Goal: Task Accomplishment & Management: Use online tool/utility

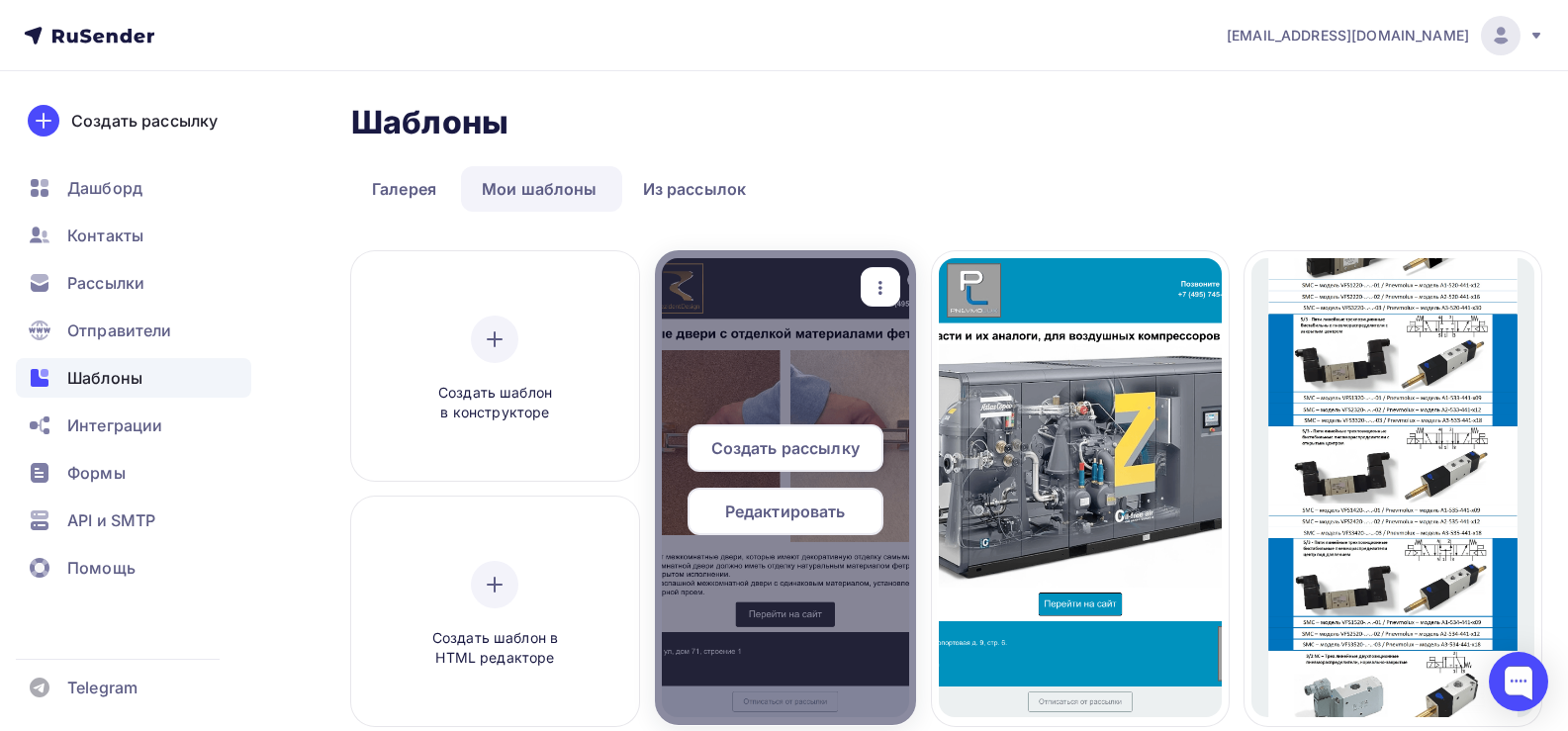
click at [791, 512] on span "Редактировать" at bounding box center [785, 511] width 121 height 24
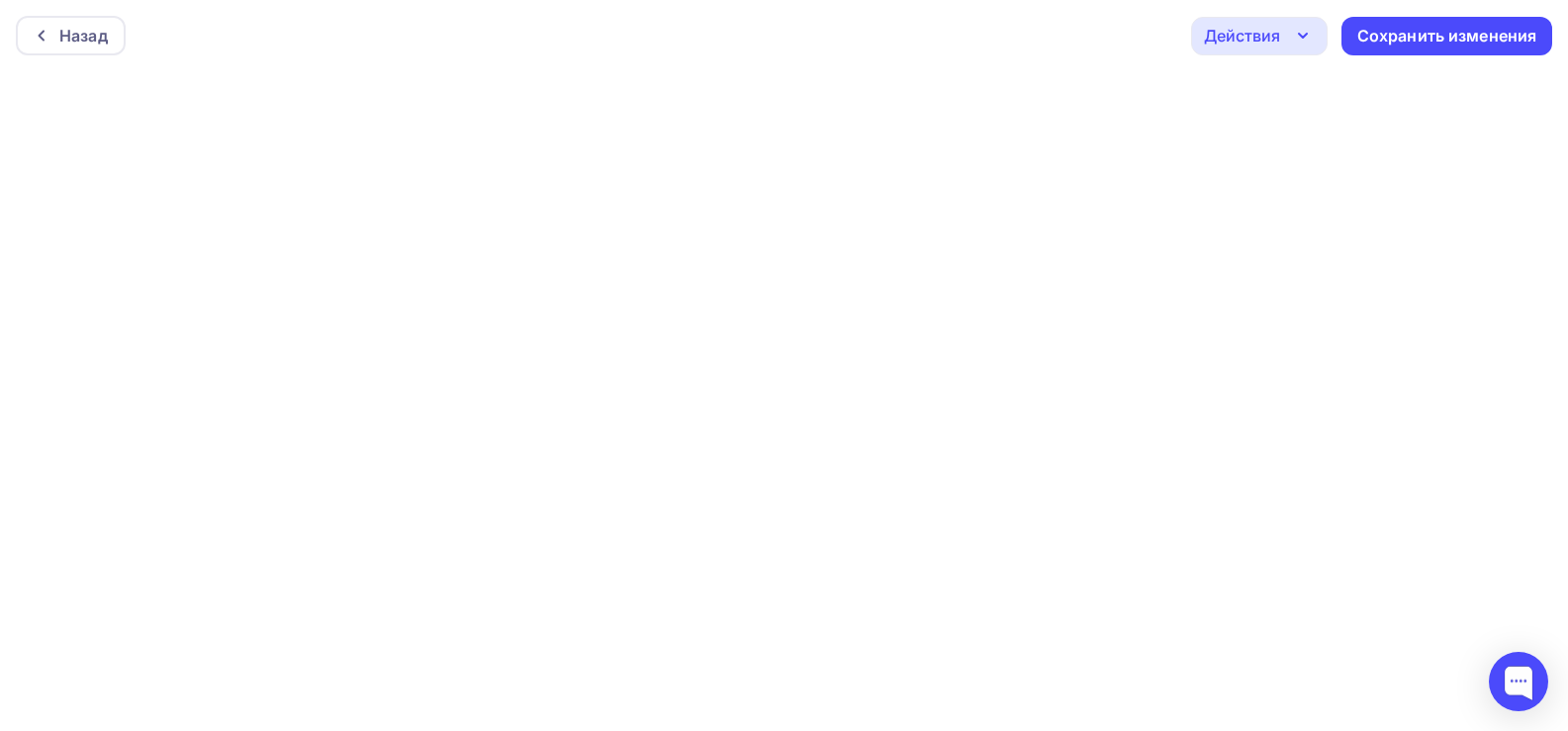
scroll to position [5, 0]
click at [1425, 33] on div "Сохранить изменения" at bounding box center [1447, 31] width 180 height 23
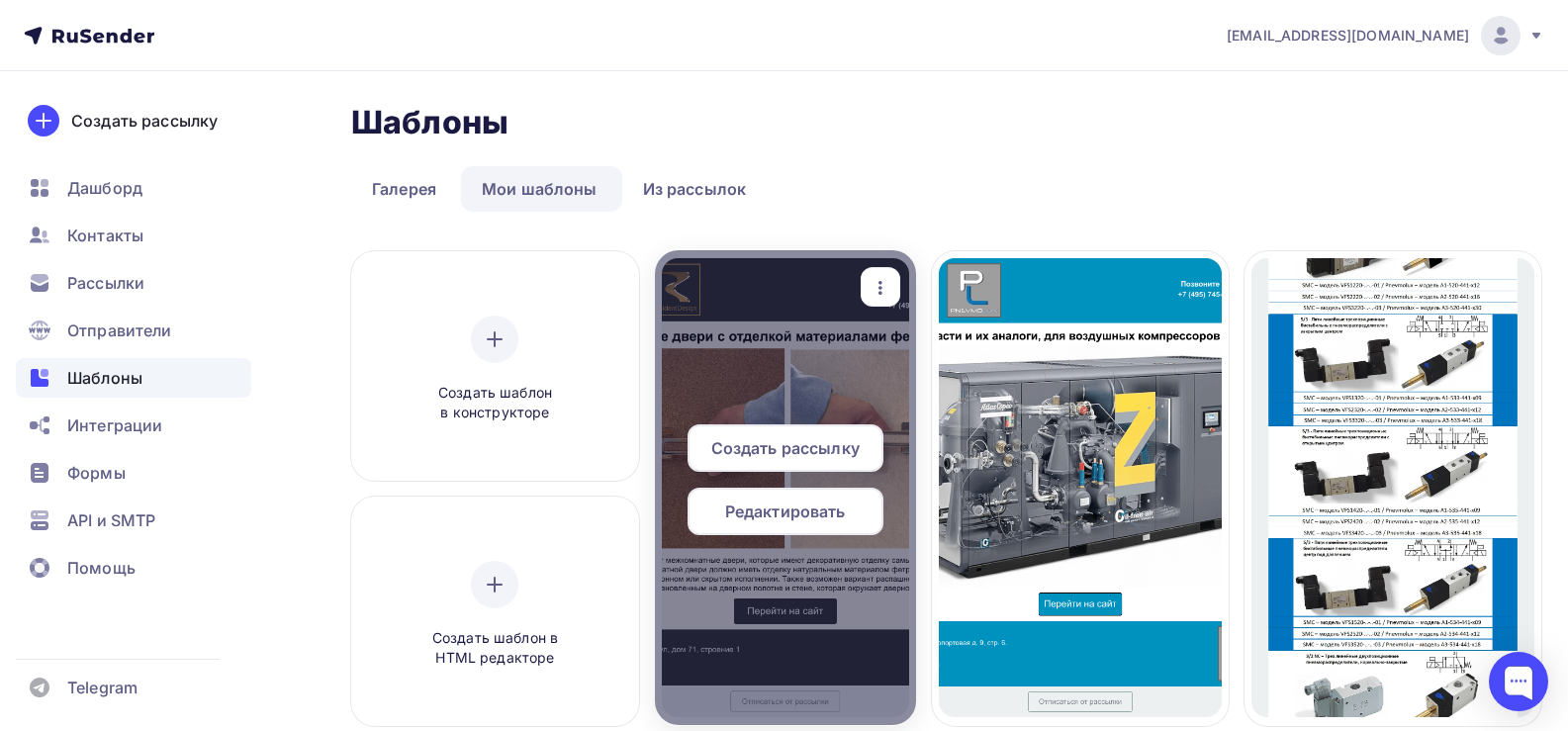
click at [781, 506] on span "Редактировать" at bounding box center [785, 511] width 121 height 24
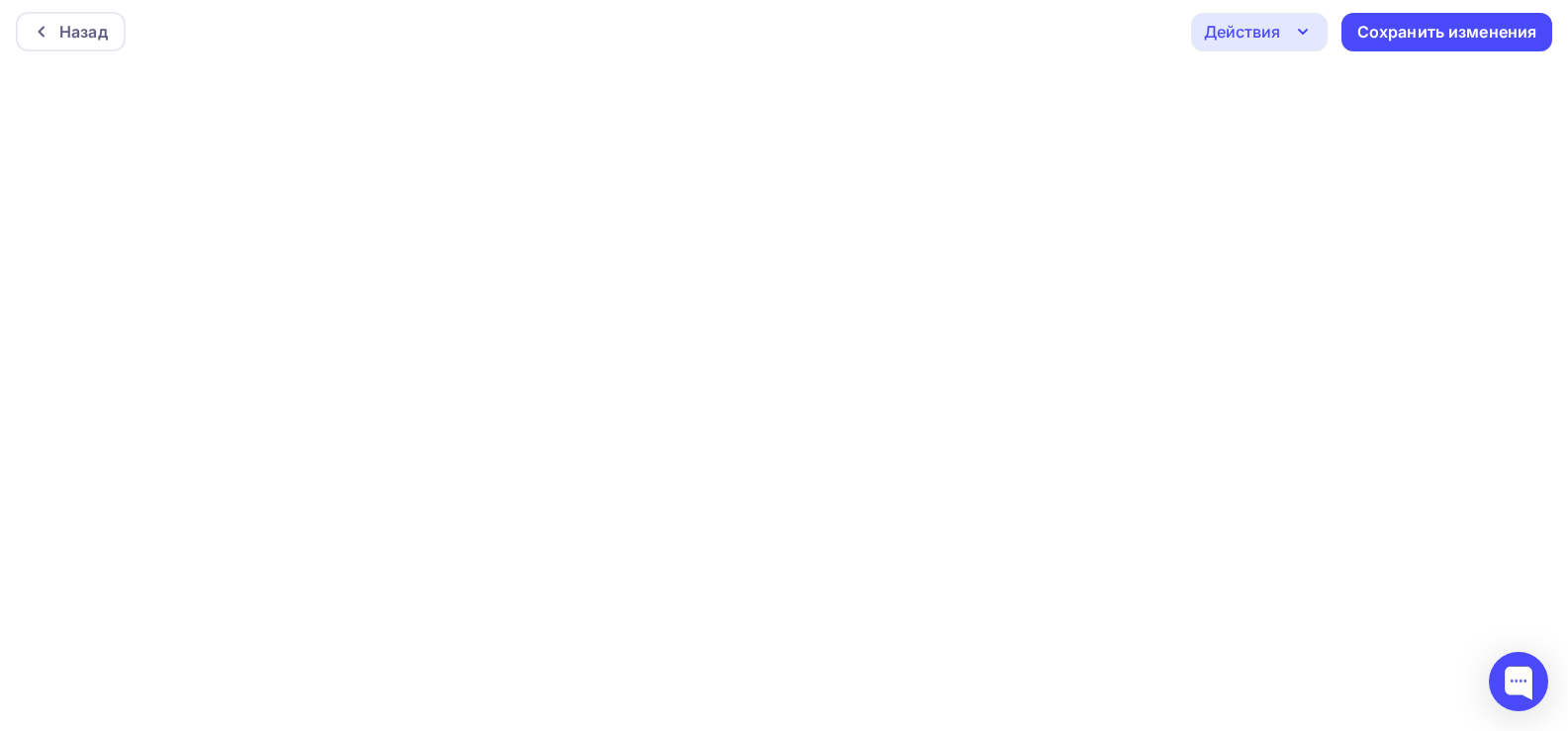
scroll to position [5, 0]
click at [1416, 42] on div "Сохранить изменения" at bounding box center [1447, 31] width 180 height 23
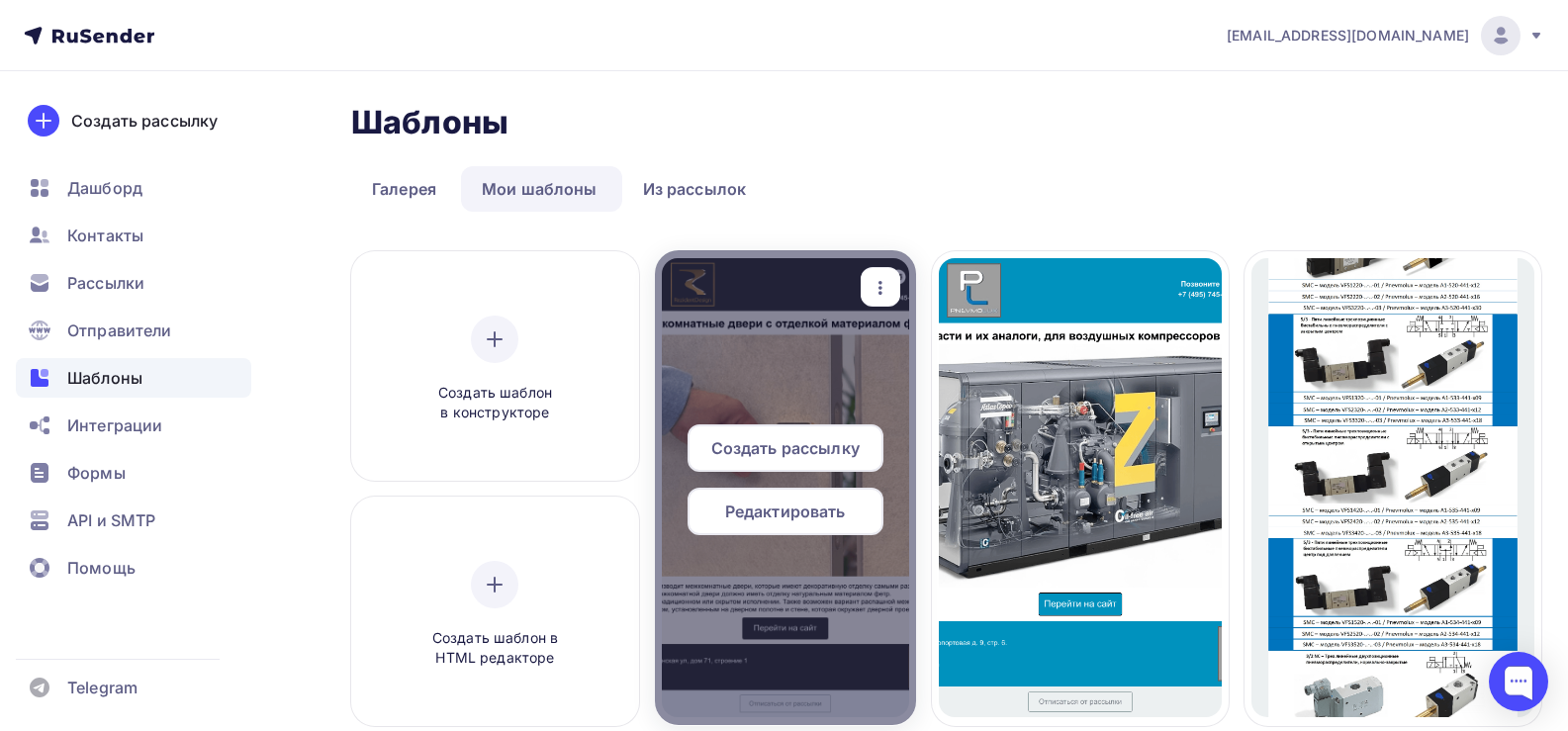
click at [780, 505] on span "Редактировать" at bounding box center [785, 511] width 121 height 24
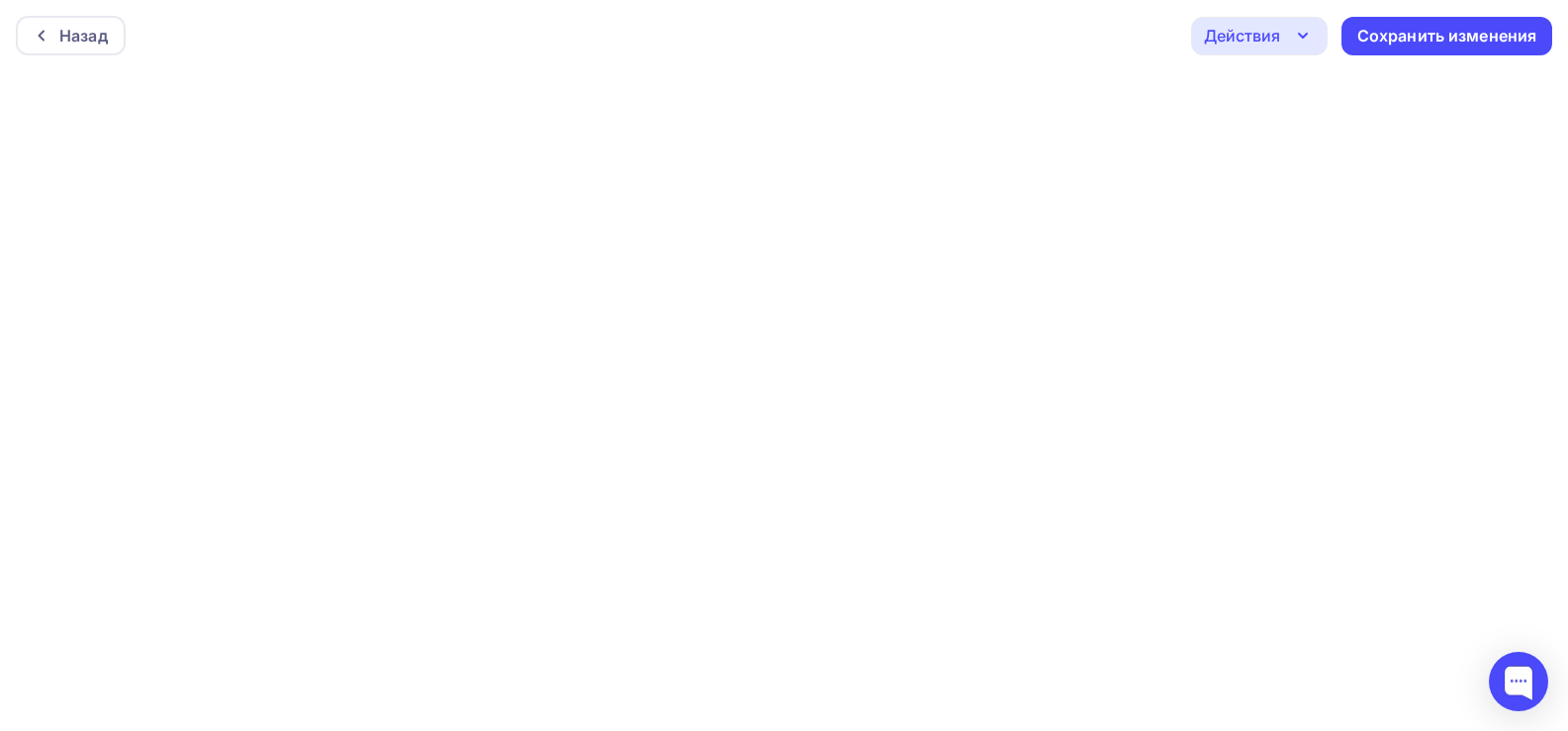
click at [1305, 46] on icon "button" at bounding box center [1303, 36] width 24 height 24
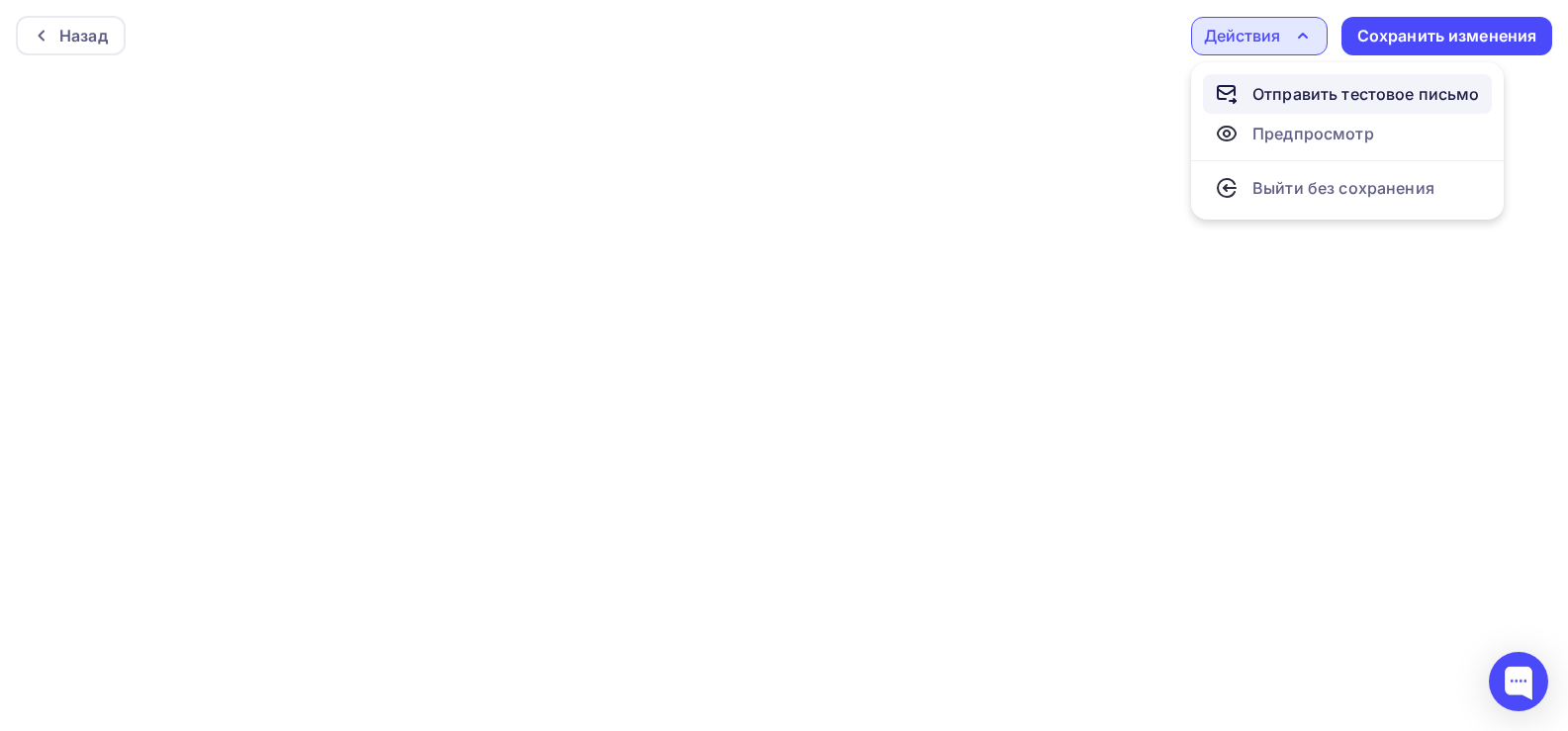
click at [1285, 97] on div "Отправить тестовое письмо" at bounding box center [1366, 94] width 228 height 24
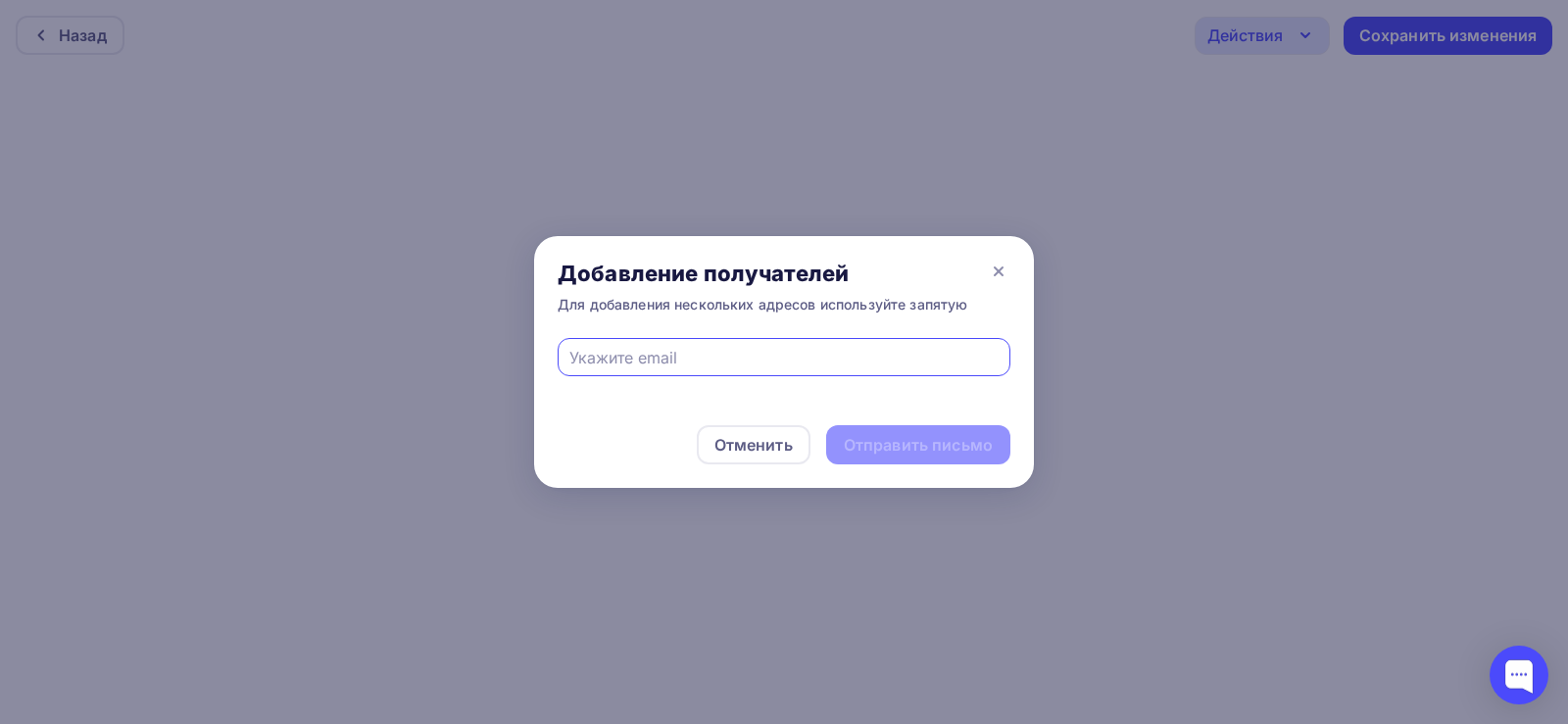
drag, startPoint x: 761, startPoint y: 352, endPoint x: 751, endPoint y: 353, distance: 10.0
click at [760, 352] on input "text" at bounding box center [784, 358] width 430 height 24
type input "[EMAIL_ADDRESS][DOMAIN_NAME]"
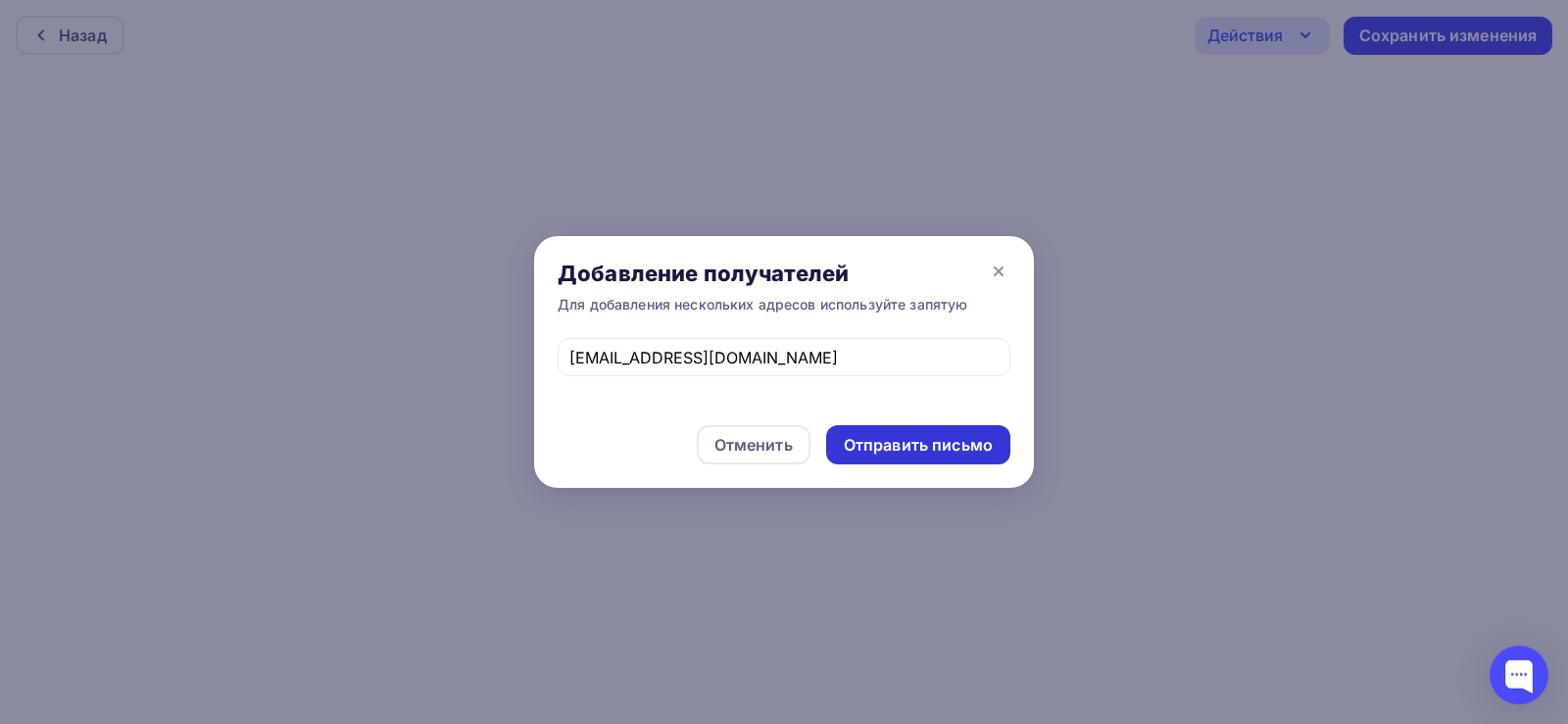
click at [885, 455] on div "Отправить письмо" at bounding box center [918, 445] width 149 height 23
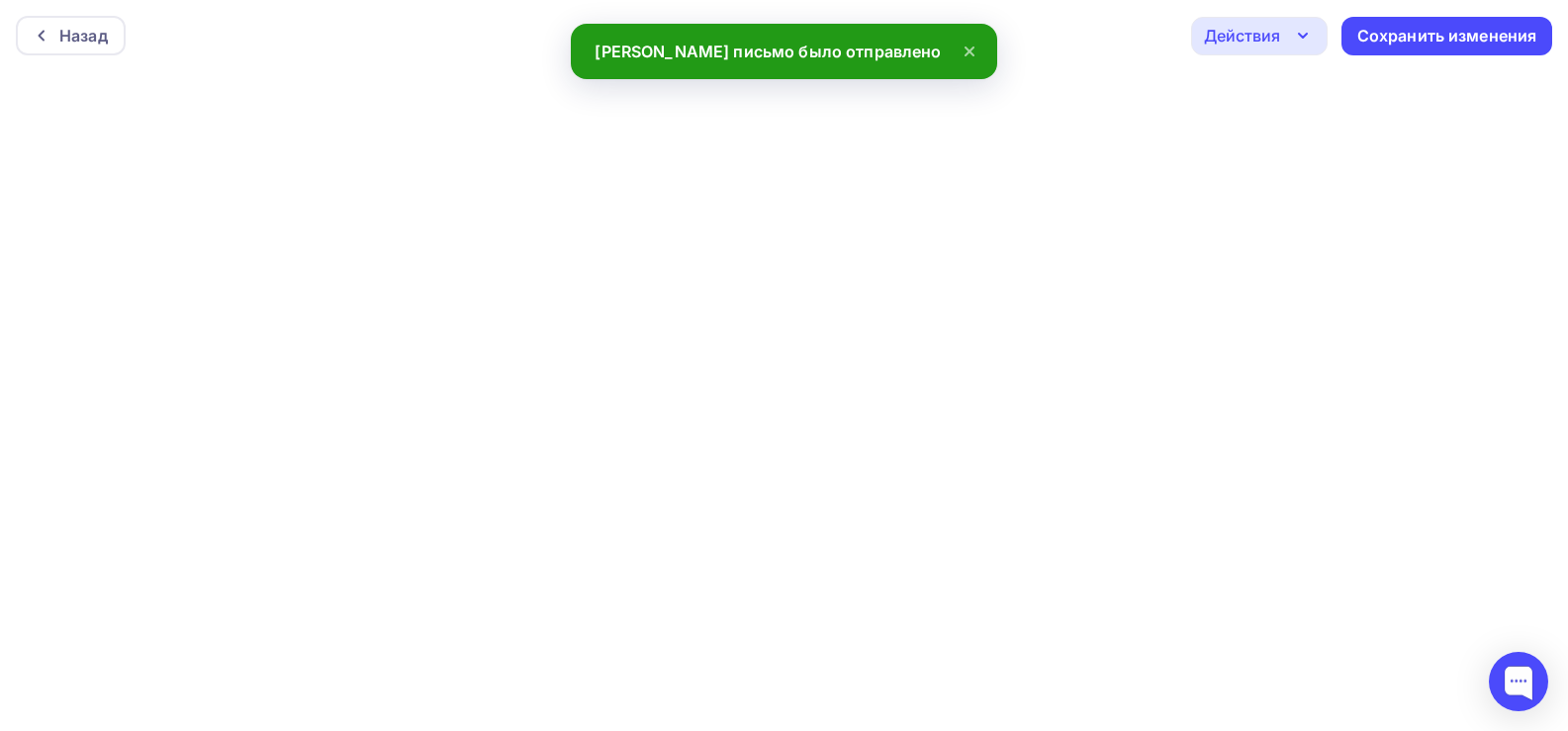
click at [1278, 38] on div "Действия" at bounding box center [1242, 36] width 76 height 24
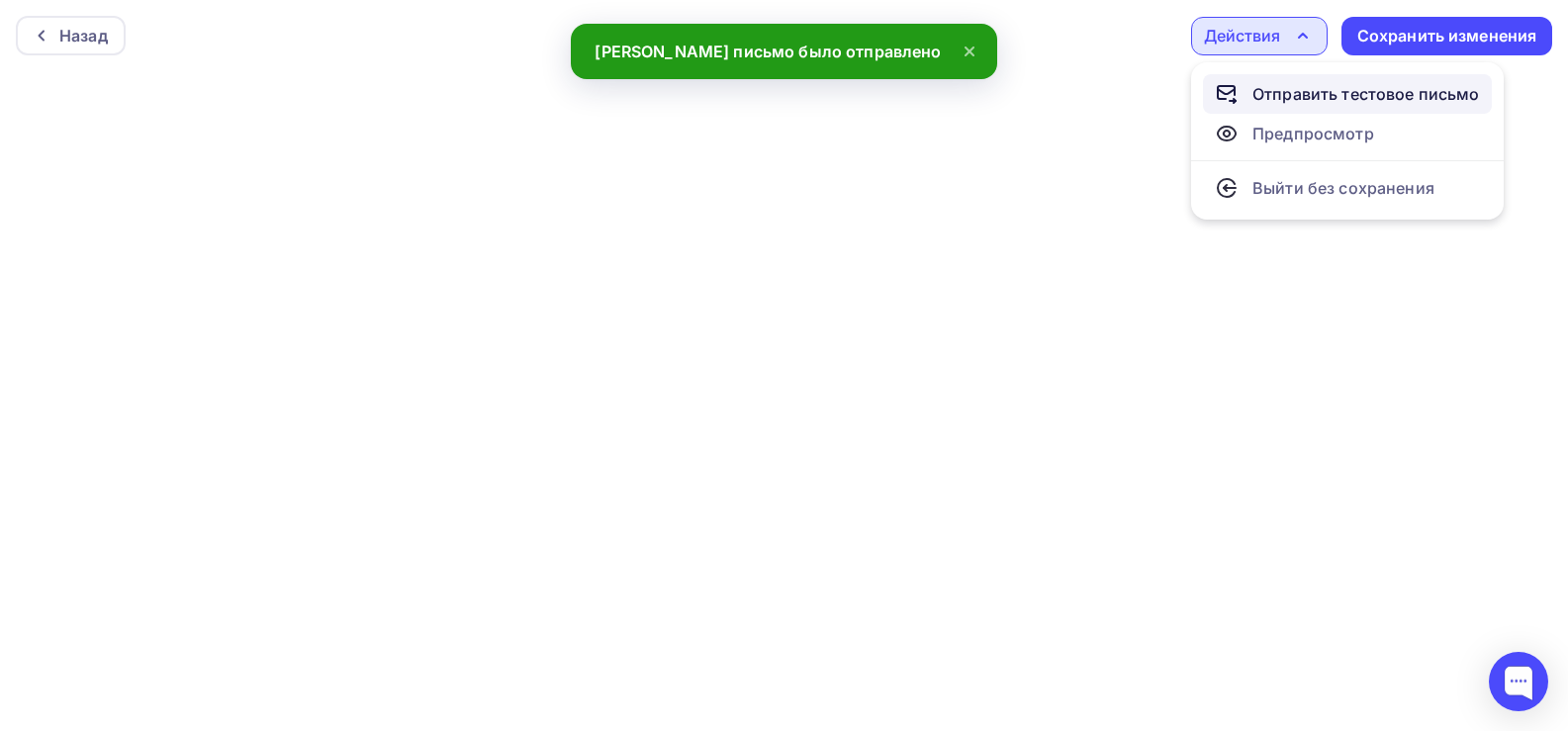
click at [1300, 89] on div "Отправить тестовое письмо" at bounding box center [1366, 94] width 228 height 24
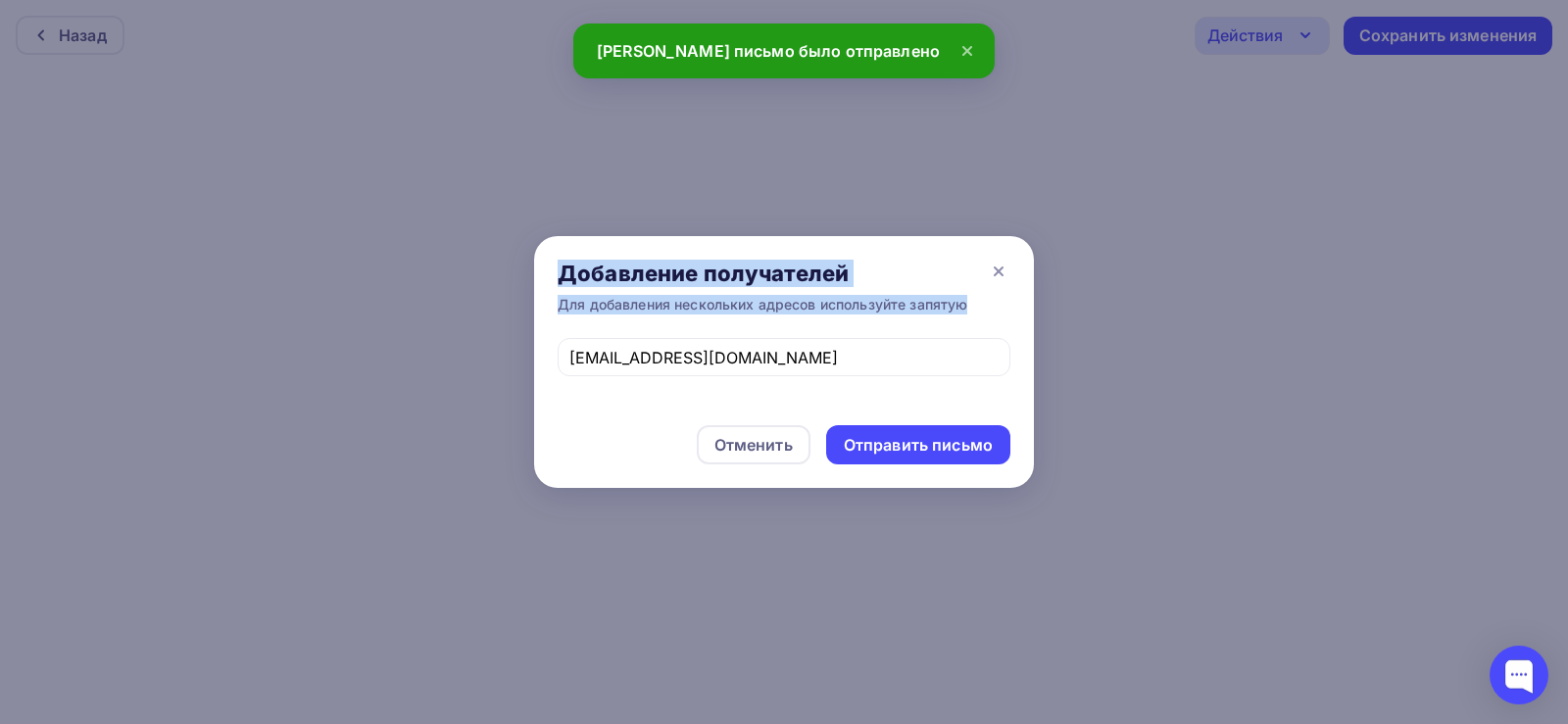
drag, startPoint x: 784, startPoint y: 369, endPoint x: 368, endPoint y: 335, distance: 417.4
click at [368, 335] on div "Добавление получателей Для добавления нескольких адресов используйте запятую [E…" at bounding box center [784, 362] width 1568 height 724
click at [677, 353] on input "[EMAIL_ADDRESS][DOMAIN_NAME]" at bounding box center [784, 358] width 430 height 24
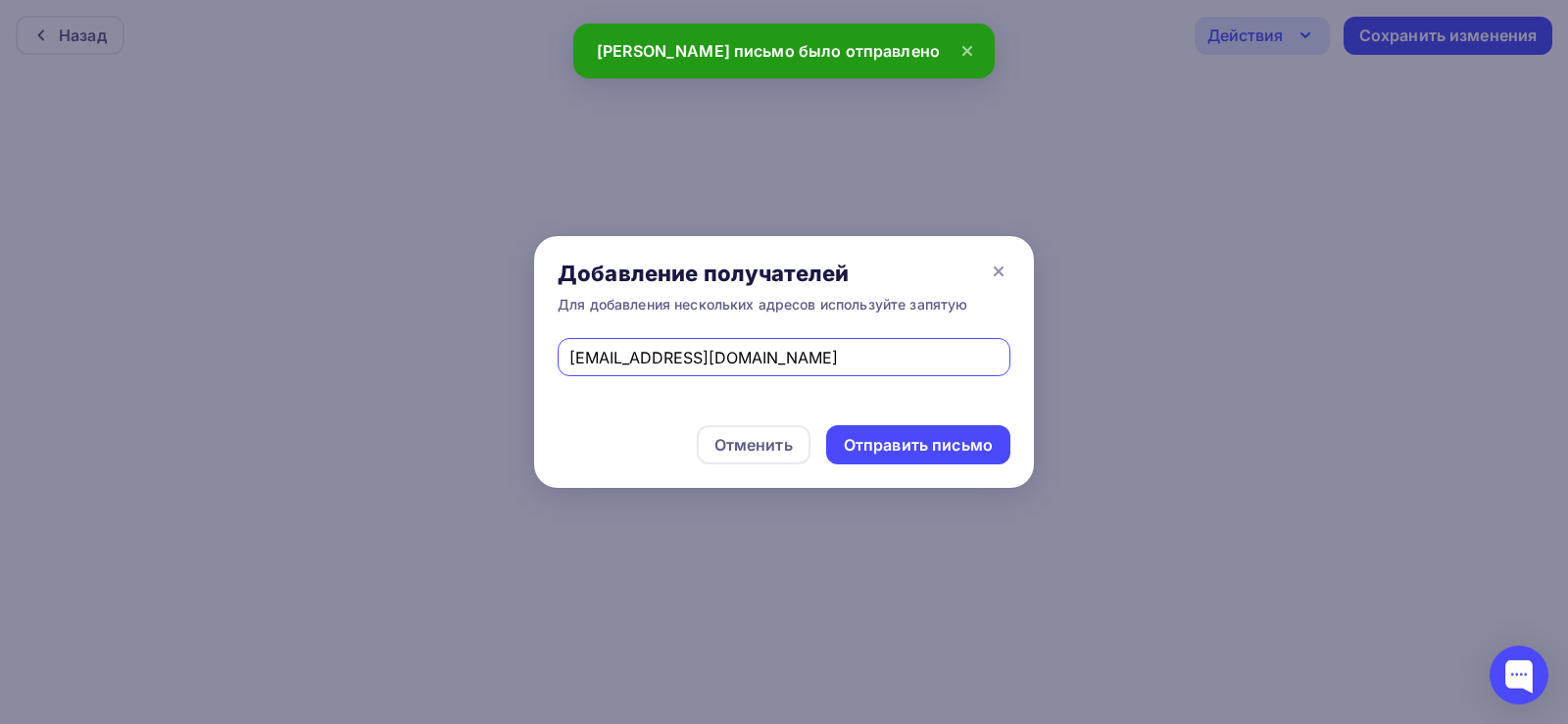
drag, startPoint x: 743, startPoint y: 360, endPoint x: 560, endPoint y: 359, distance: 183.0
click at [560, 359] on div "[EMAIL_ADDRESS][DOMAIN_NAME]" at bounding box center [784, 357] width 453 height 38
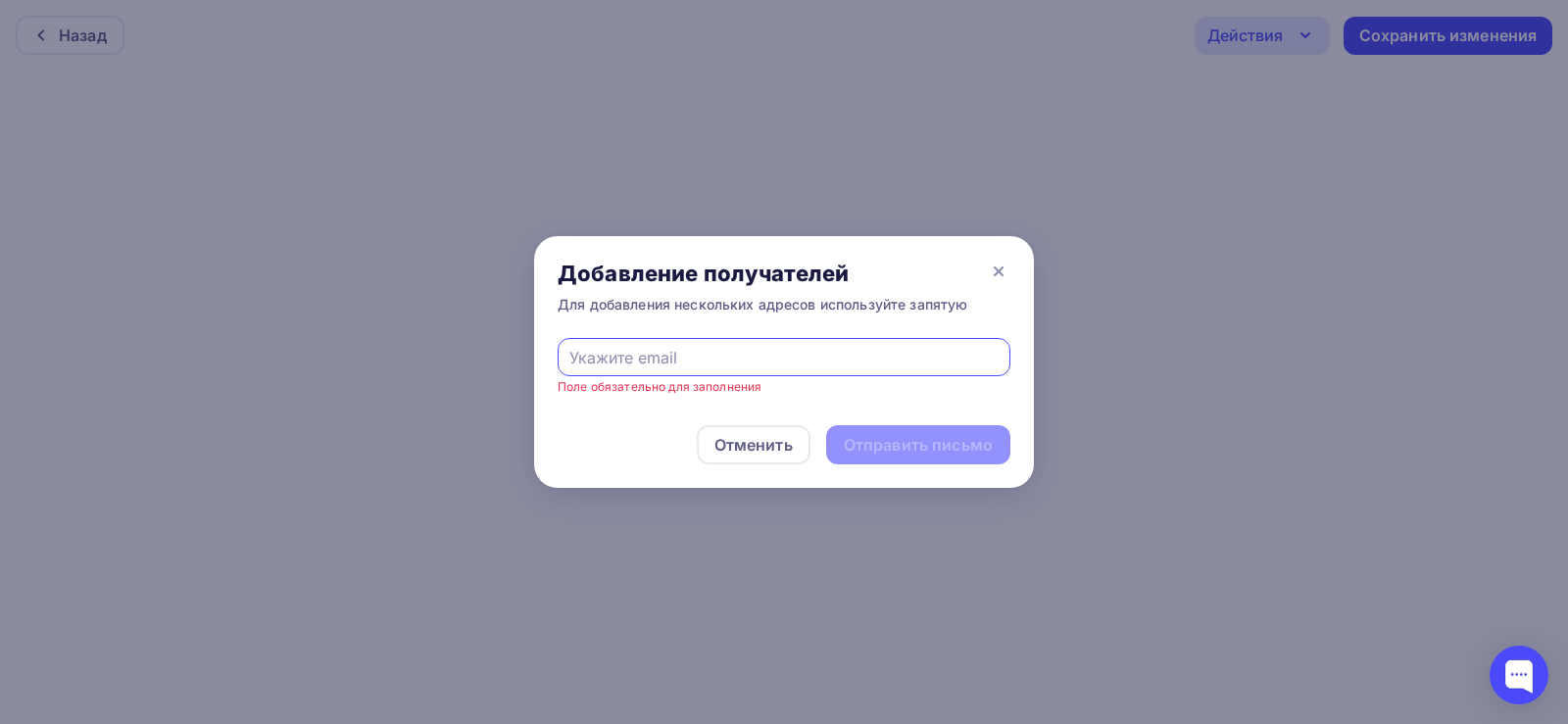
click at [605, 353] on input "text" at bounding box center [784, 358] width 430 height 24
type input "[EMAIL_ADDRESS][DOMAIN_NAME]"
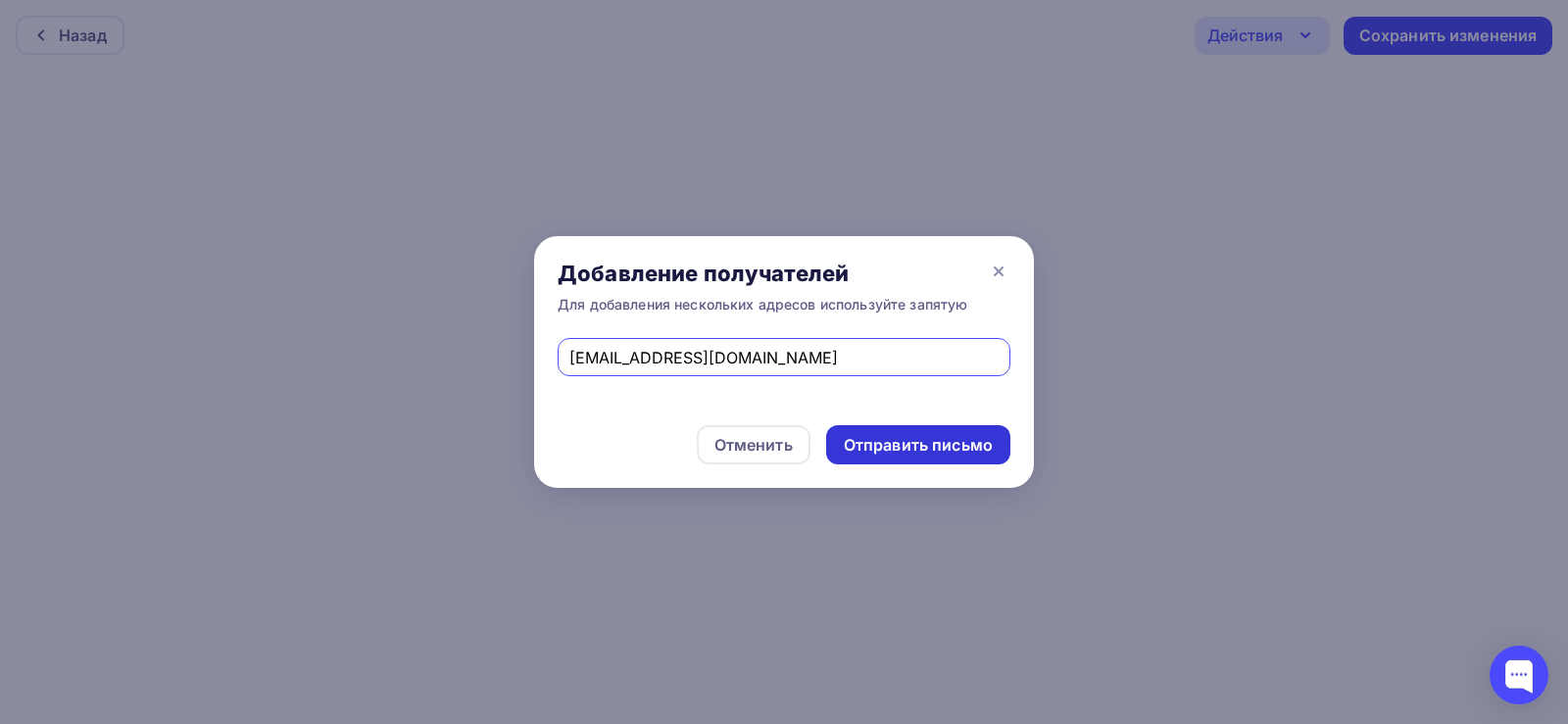
click at [892, 448] on div "Отправить письмо" at bounding box center [918, 445] width 149 height 23
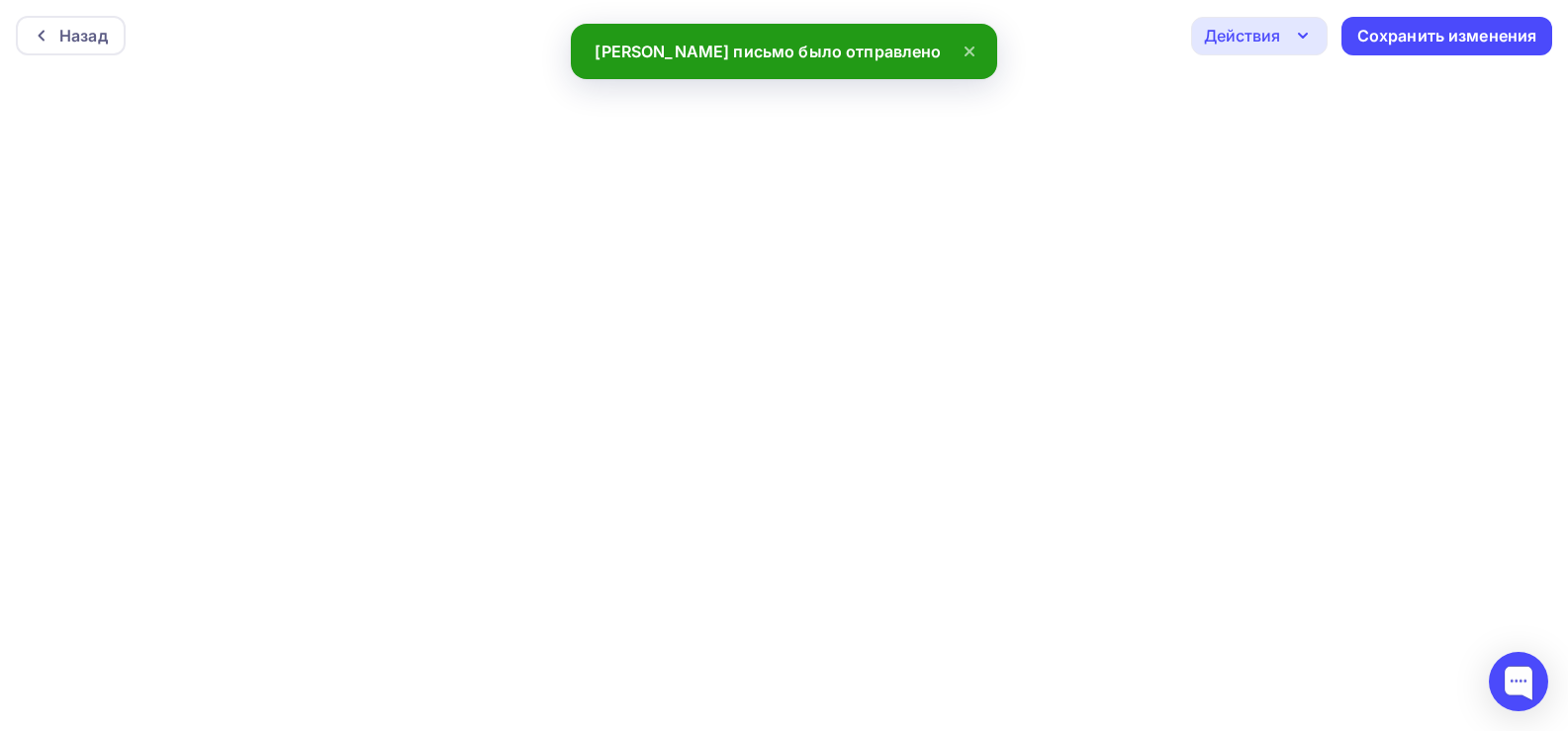
click at [1266, 43] on div "Действия" at bounding box center [1242, 36] width 76 height 24
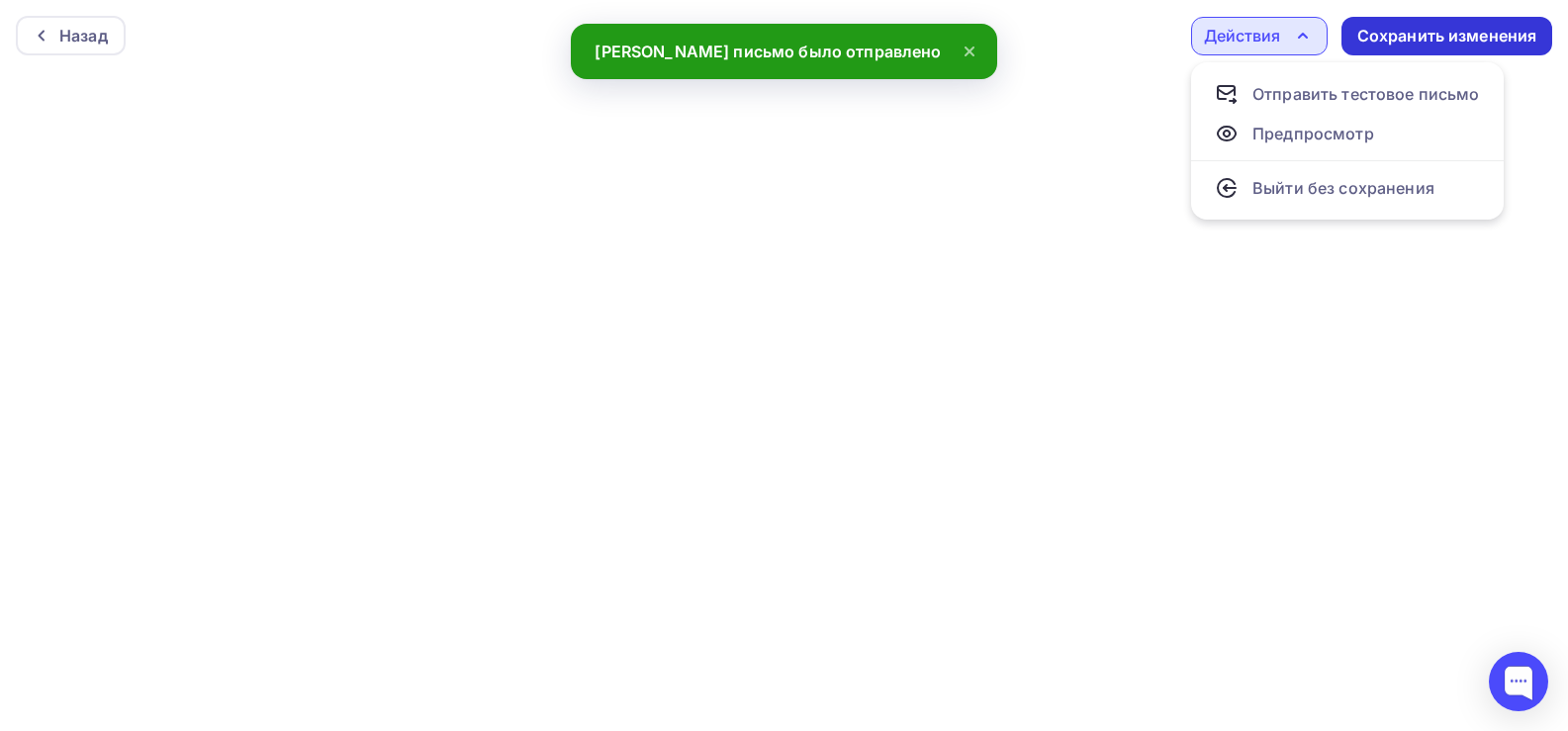
click at [1443, 38] on div "Сохранить изменения" at bounding box center [1447, 36] width 180 height 23
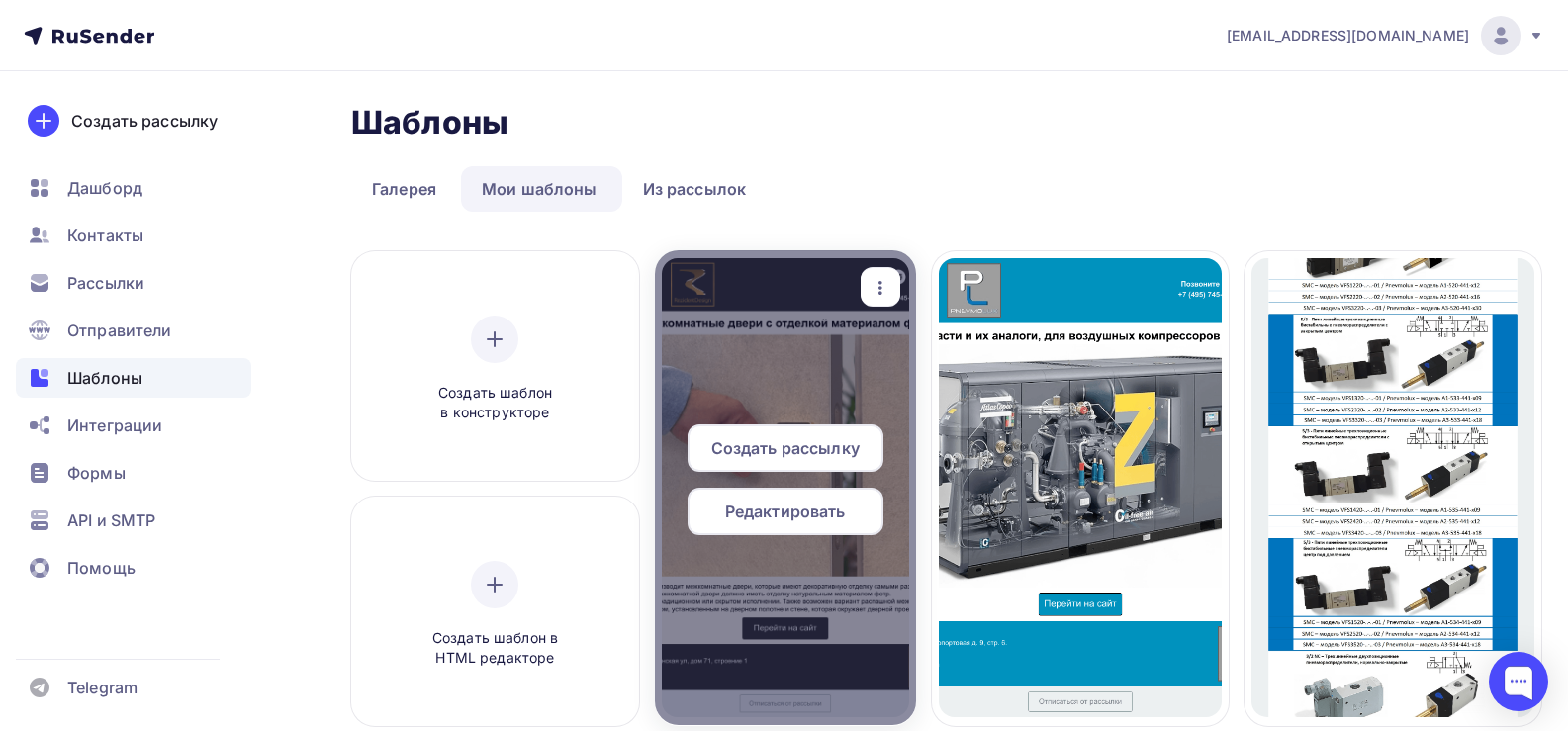
click at [769, 517] on span "Редактировать" at bounding box center [785, 511] width 121 height 24
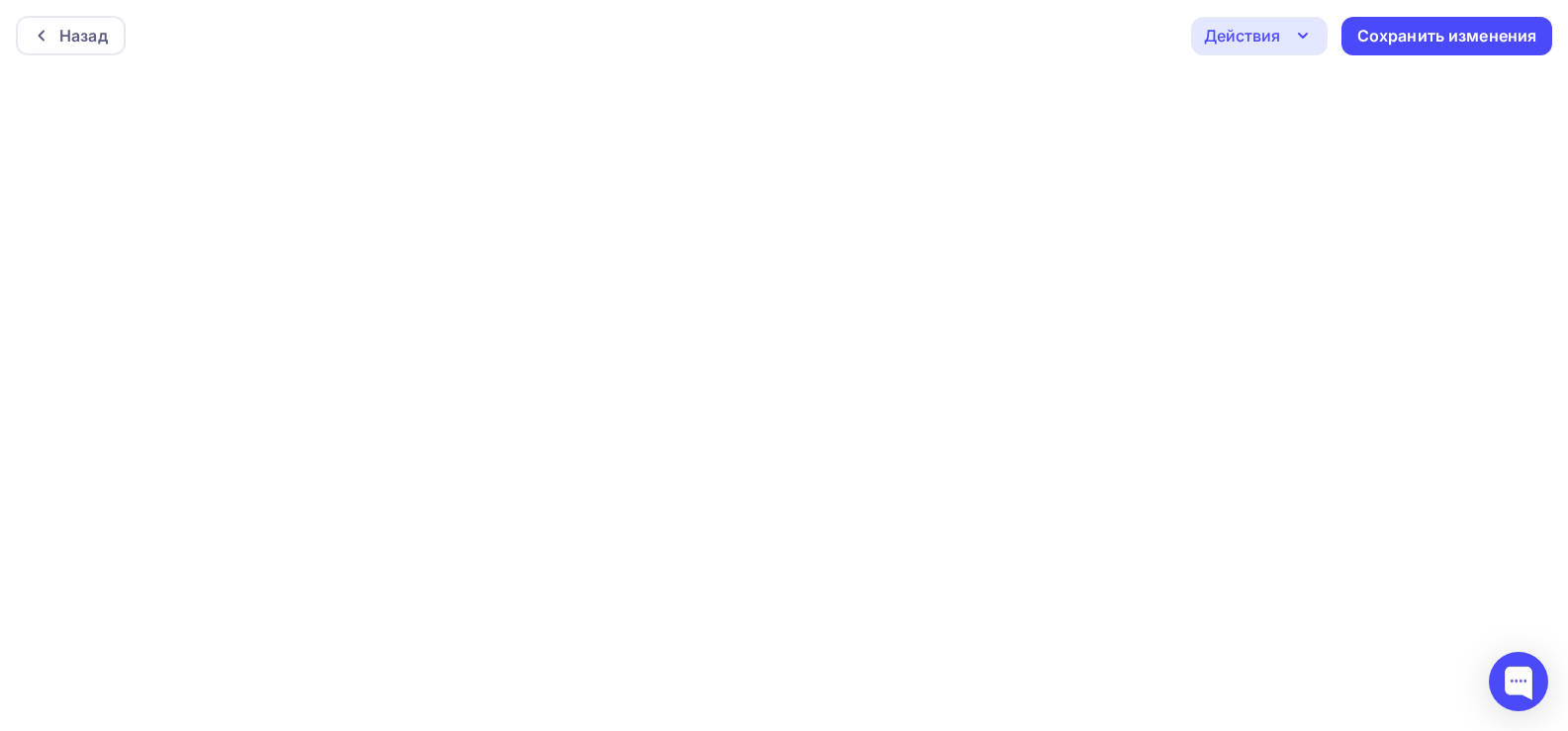
click at [1279, 40] on div "Действия" at bounding box center [1242, 36] width 76 height 24
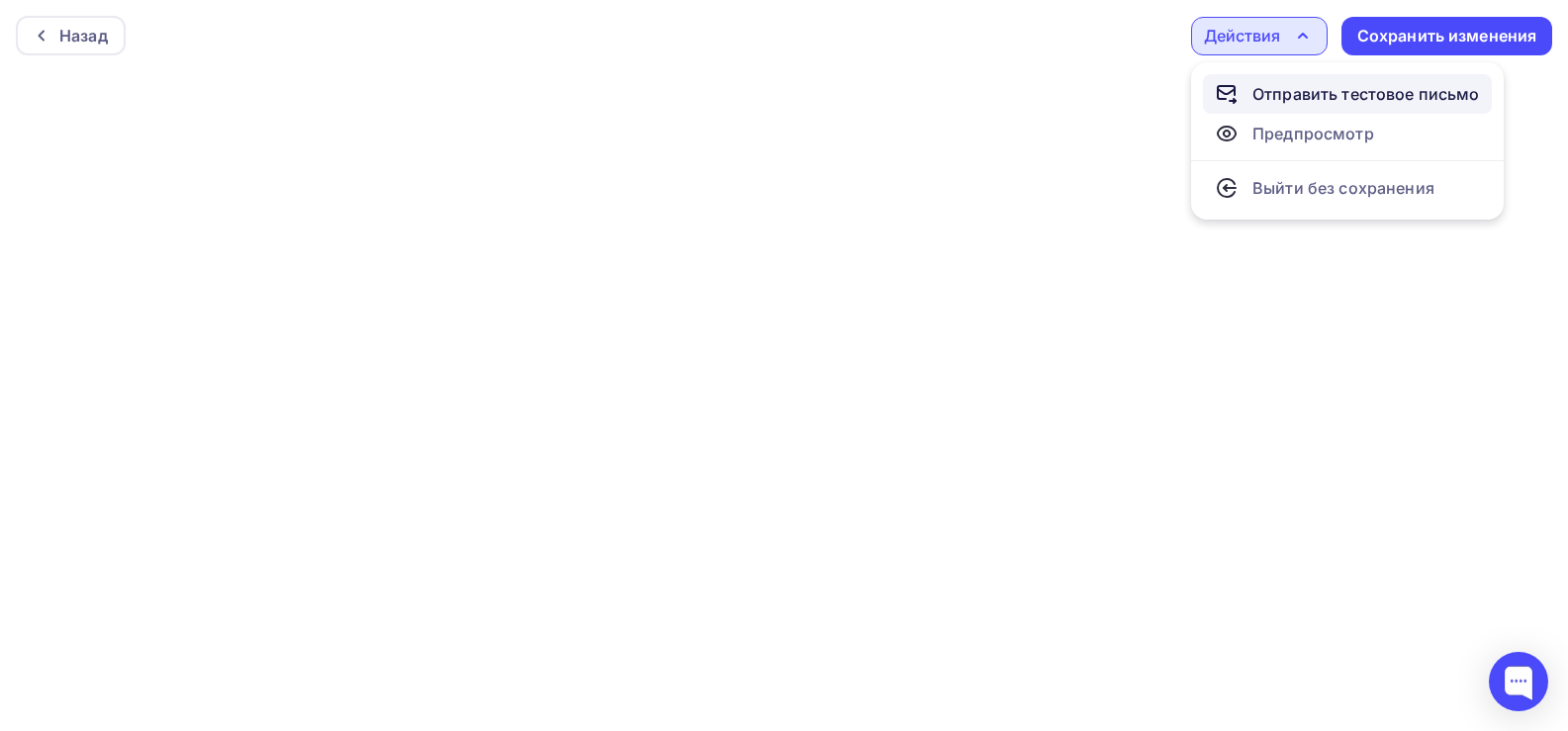
click at [1288, 86] on div "Отправить тестовое письмо" at bounding box center [1366, 94] width 228 height 24
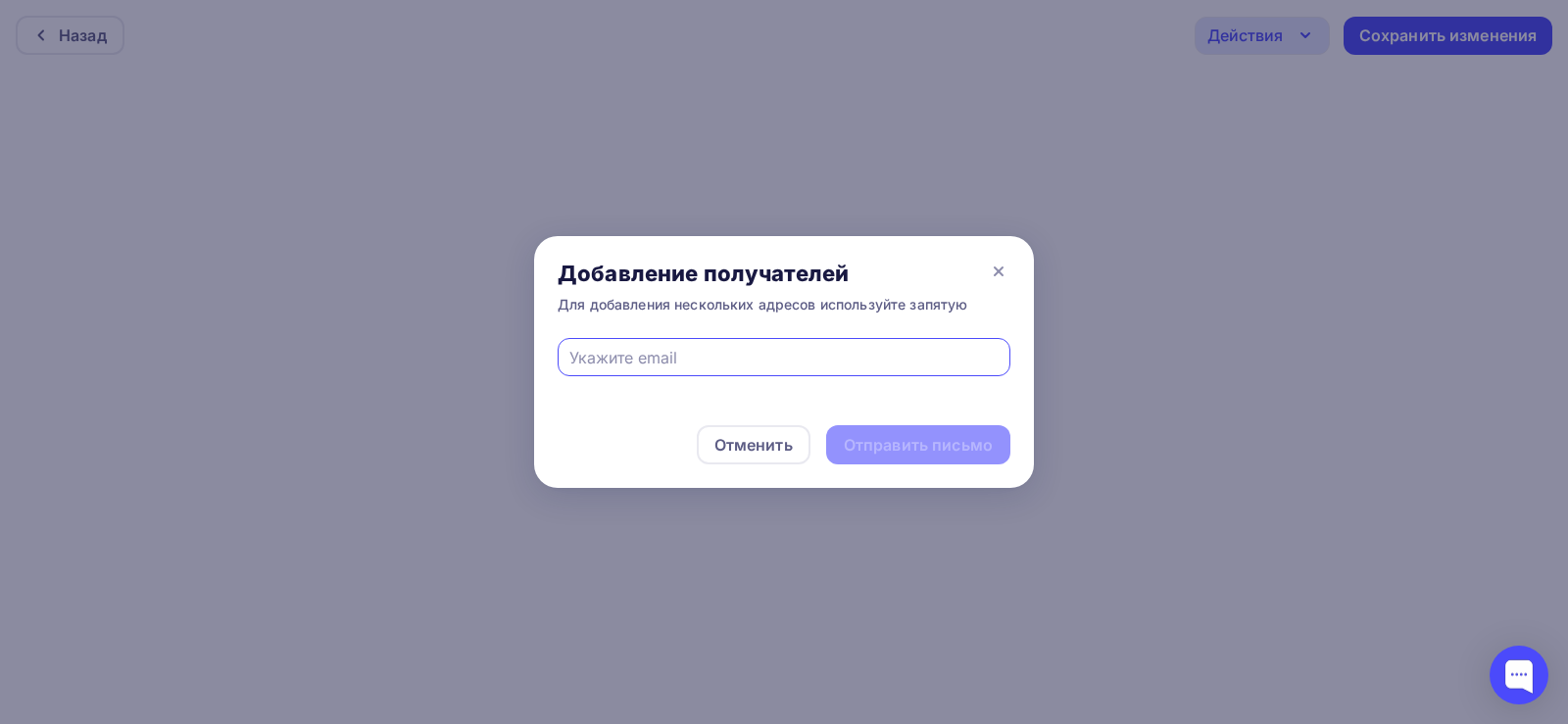
click at [751, 361] on input "text" at bounding box center [784, 358] width 430 height 24
type input "[EMAIL_ADDRESS][DOMAIN_NAME]"
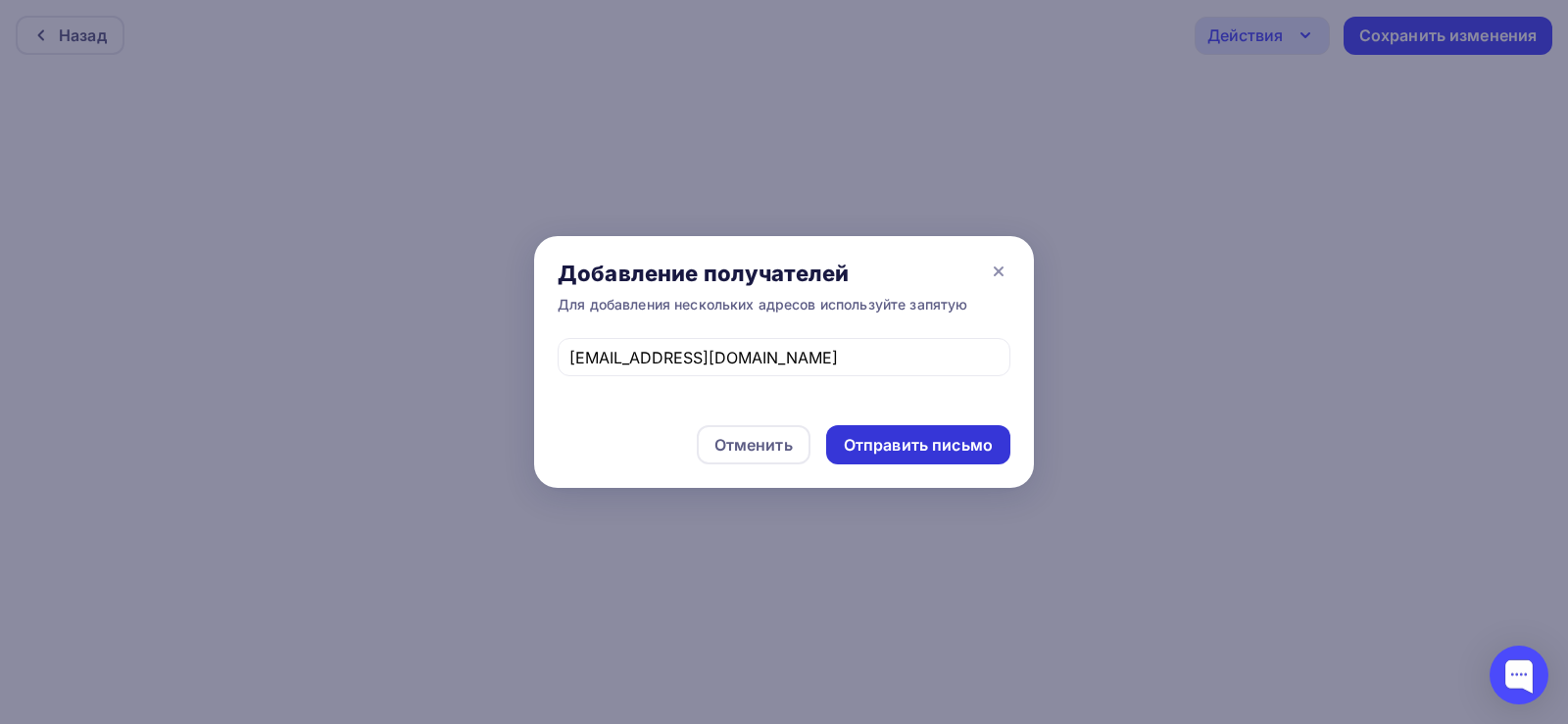
click at [923, 452] on div "Отправить письмо" at bounding box center [918, 445] width 149 height 23
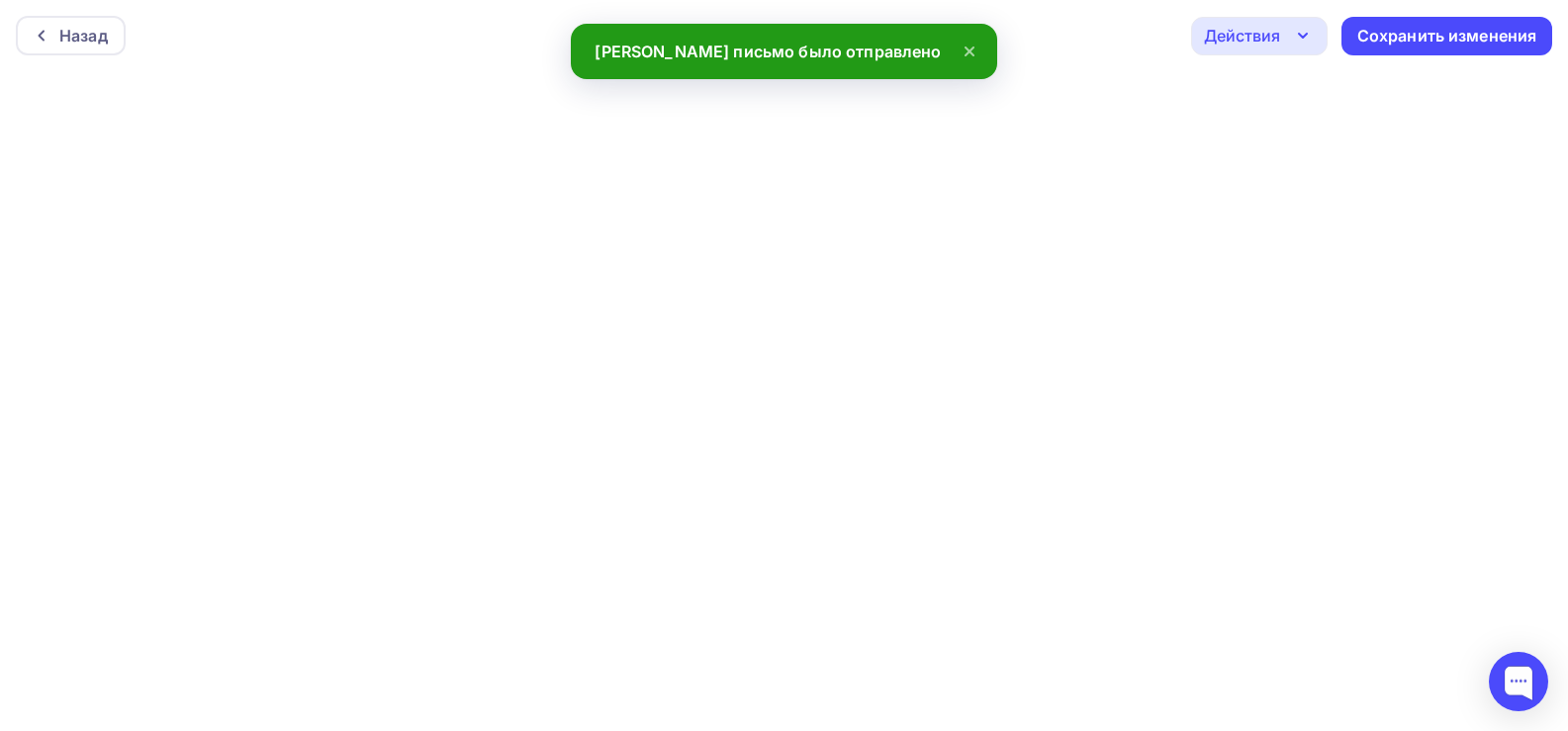
click at [1297, 30] on icon "button" at bounding box center [1303, 36] width 24 height 24
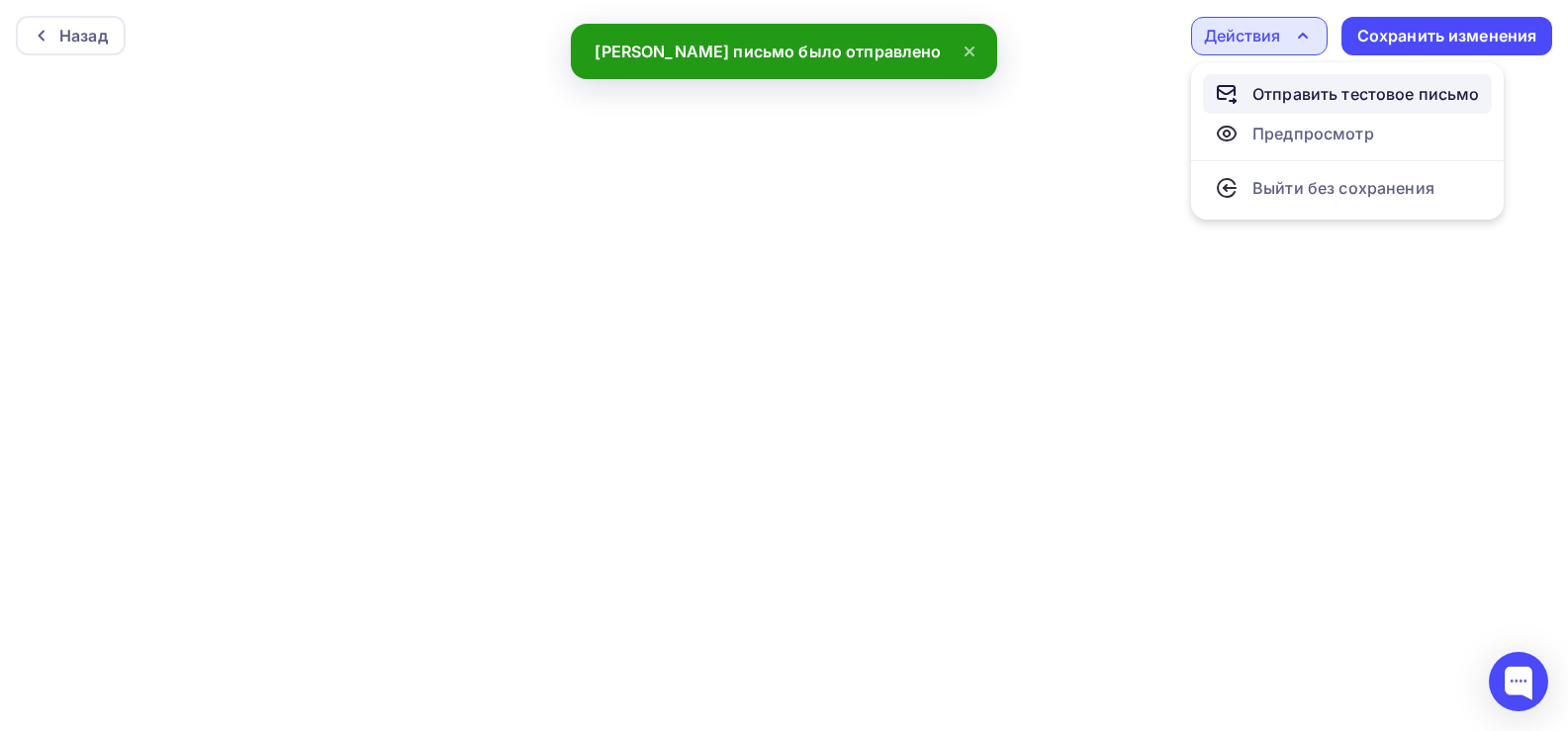
click at [1271, 94] on div "Отправить тестовое письмо" at bounding box center [1366, 94] width 228 height 24
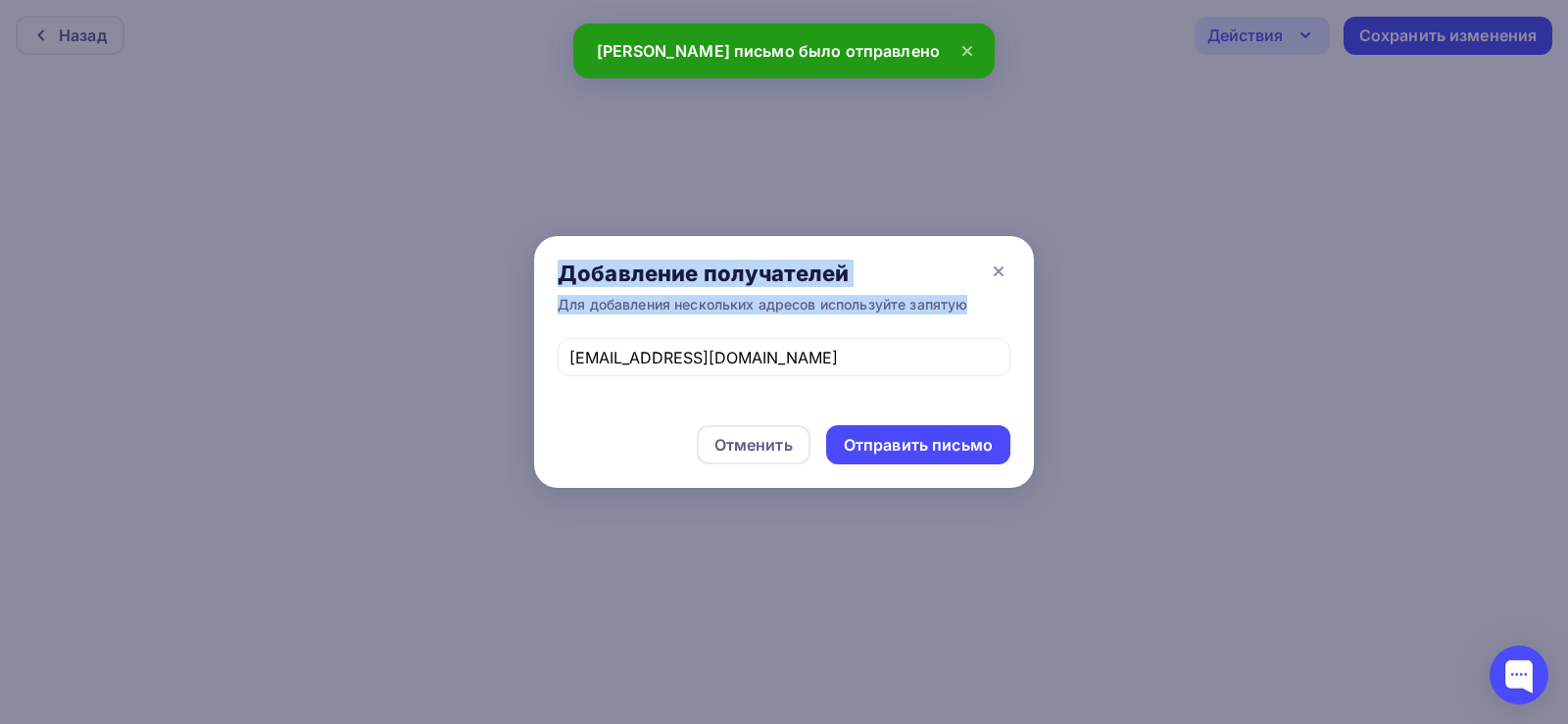
drag, startPoint x: 741, startPoint y: 362, endPoint x: 447, endPoint y: 350, distance: 294.2
click at [447, 350] on div "Добавление получателей Для добавления нескольких адресов используйте запятую [E…" at bounding box center [784, 362] width 1568 height 724
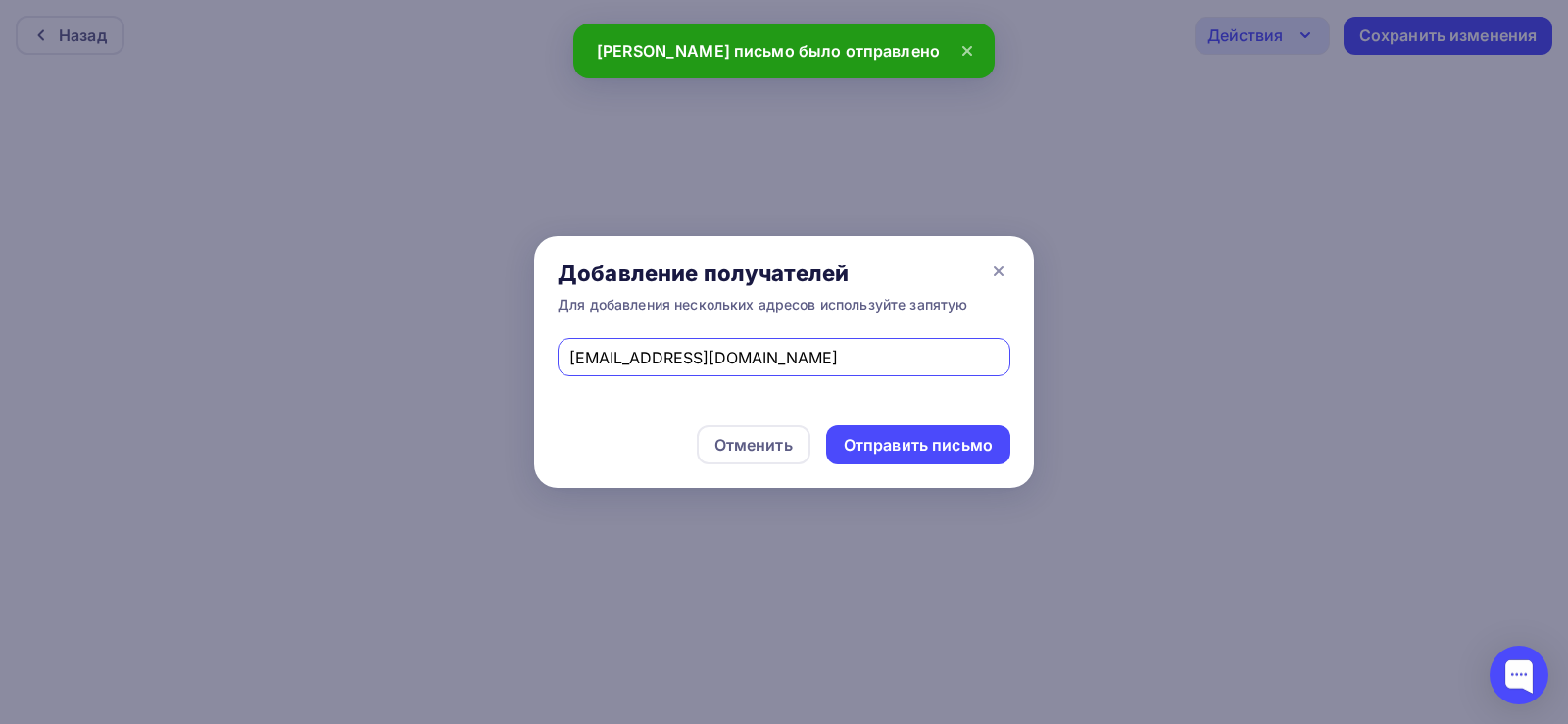
drag, startPoint x: 813, startPoint y: 357, endPoint x: 574, endPoint y: 360, distance: 239.0
click at [574, 360] on input "[EMAIL_ADDRESS][DOMAIN_NAME]" at bounding box center [784, 358] width 430 height 24
type input "d"
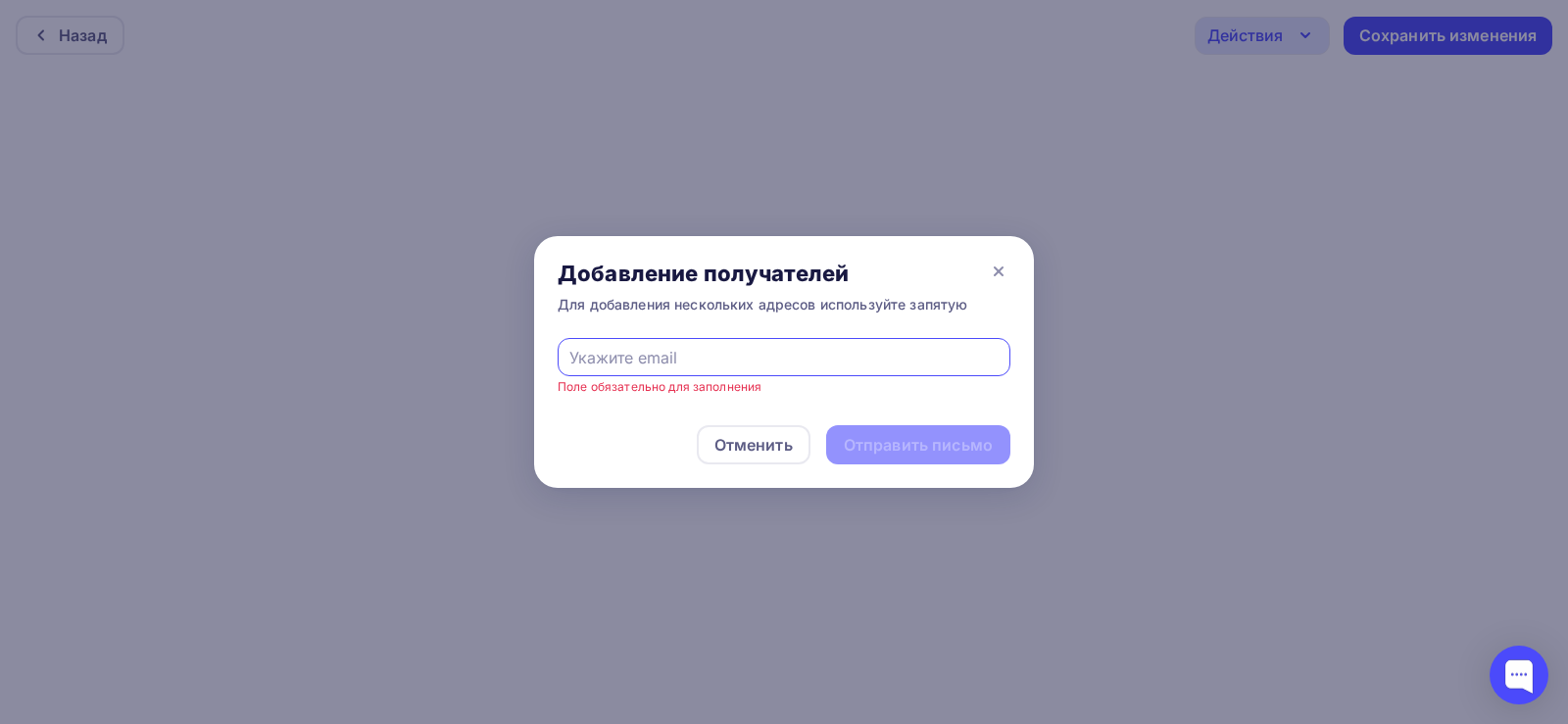
click at [574, 360] on input "text" at bounding box center [784, 358] width 430 height 24
type input "[EMAIL_ADDRESS][DOMAIN_NAME]"
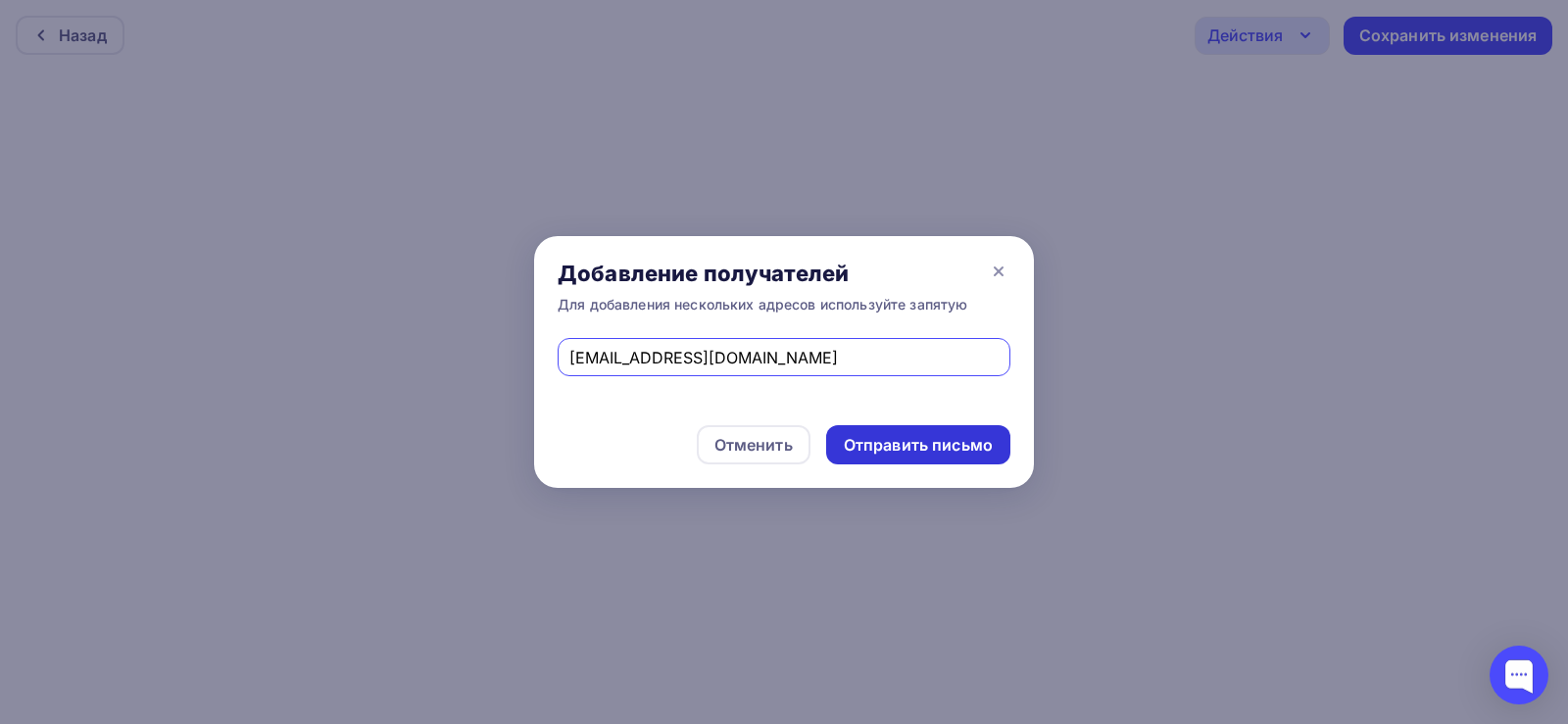
click at [901, 445] on div "Отправить письмо" at bounding box center [918, 445] width 149 height 23
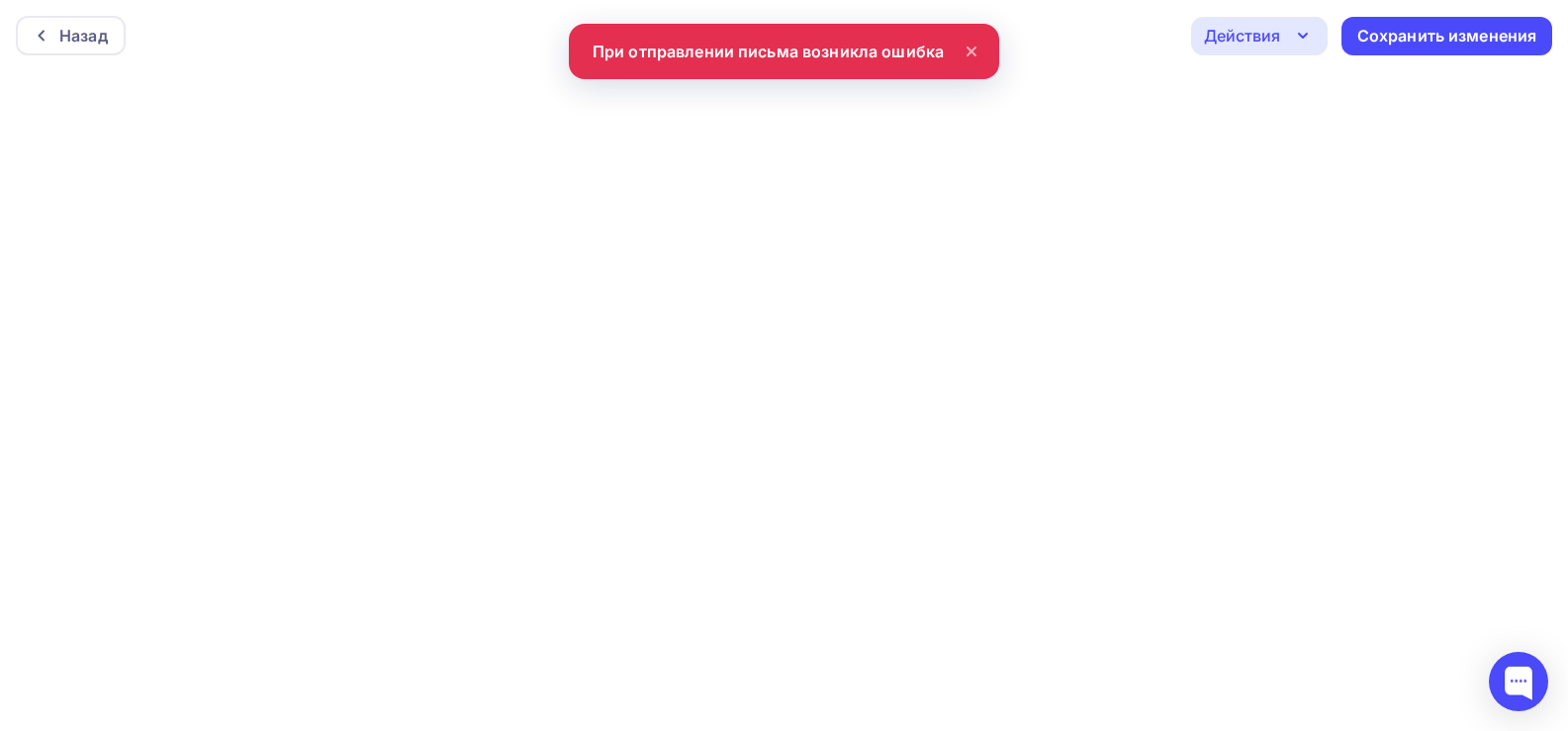
click at [973, 45] on icon at bounding box center [971, 51] width 24 height 24
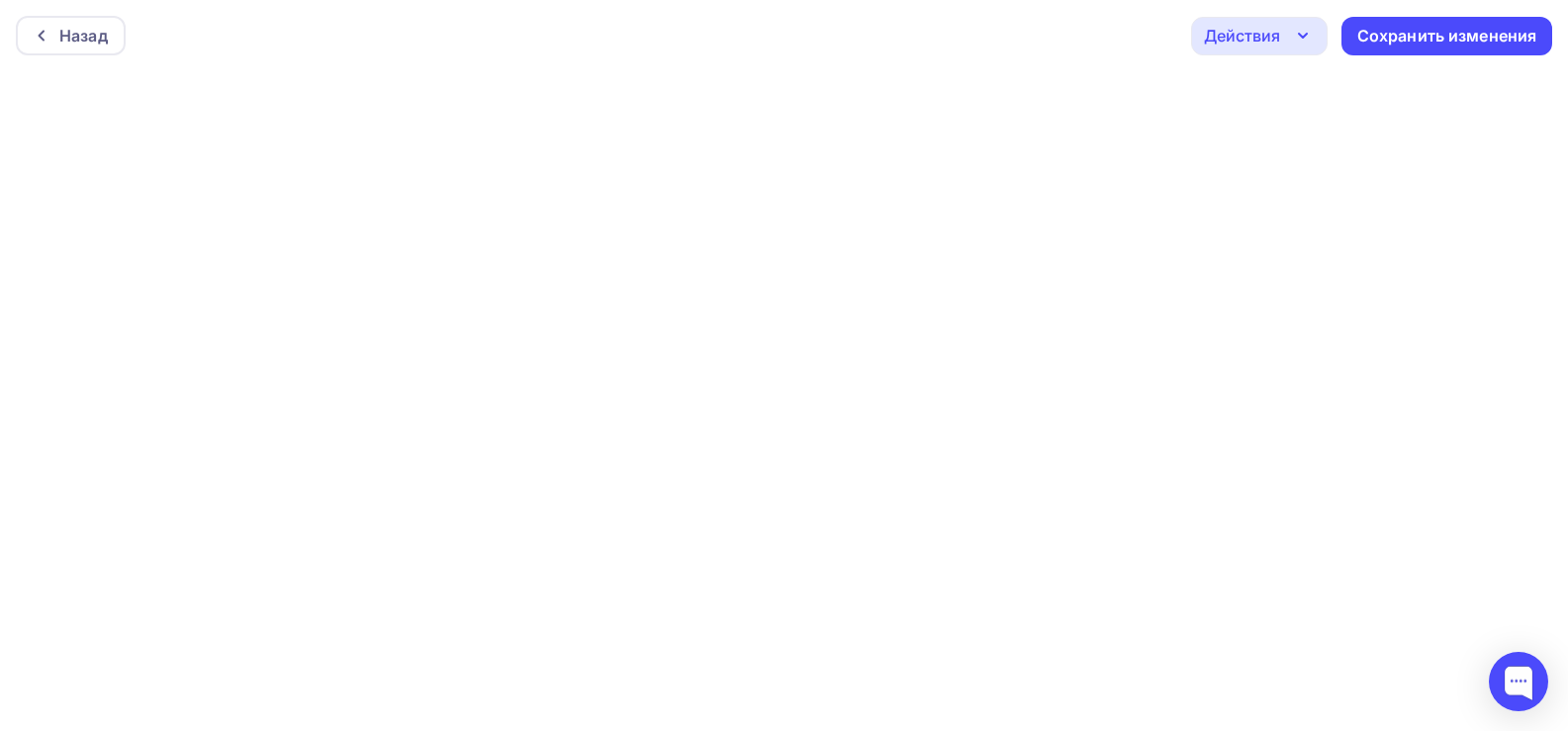
click at [1237, 31] on div "Действия" at bounding box center [1242, 36] width 76 height 24
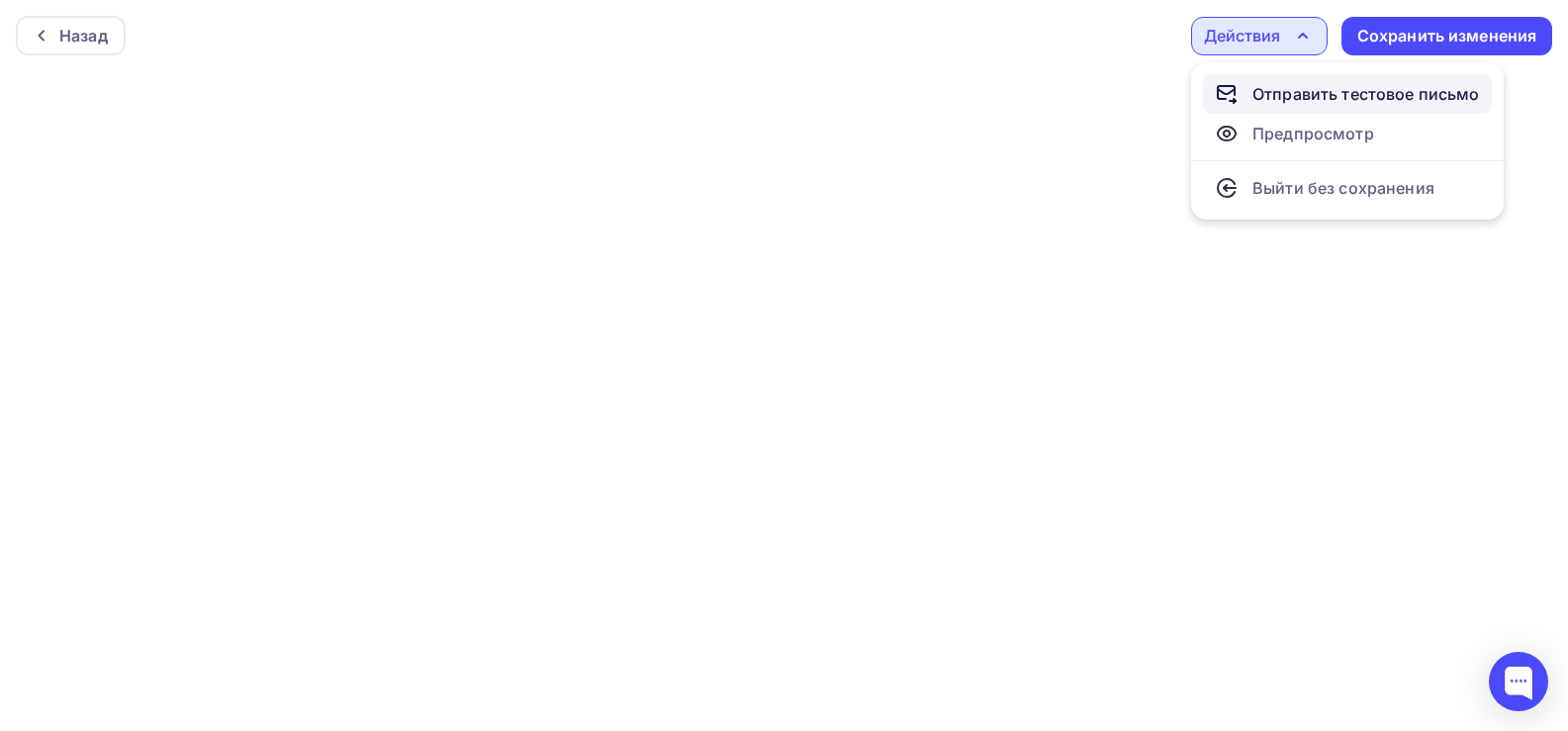
click at [1327, 80] on link "Отправить тестовое письмо" at bounding box center [1347, 94] width 289 height 40
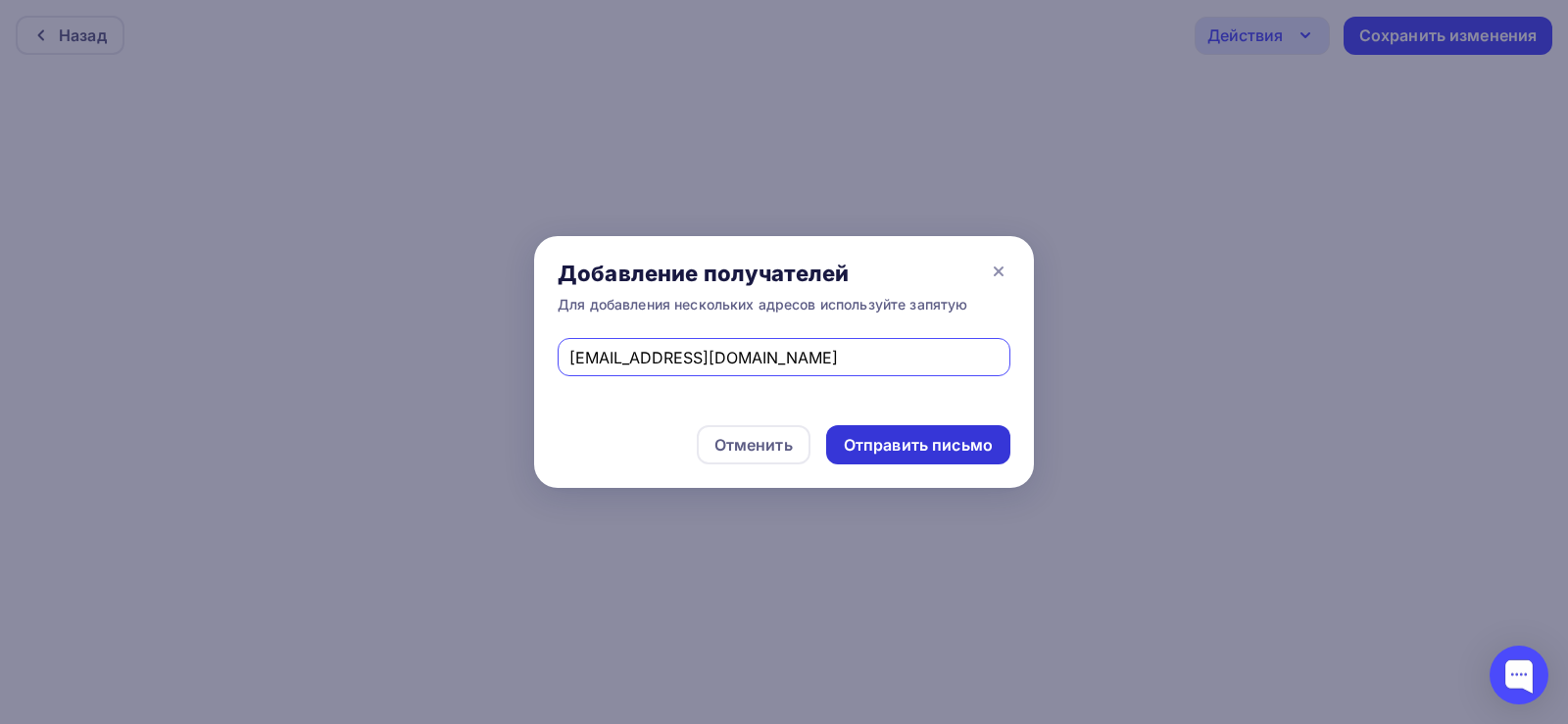
click at [925, 445] on div "Отправить письмо" at bounding box center [918, 445] width 149 height 23
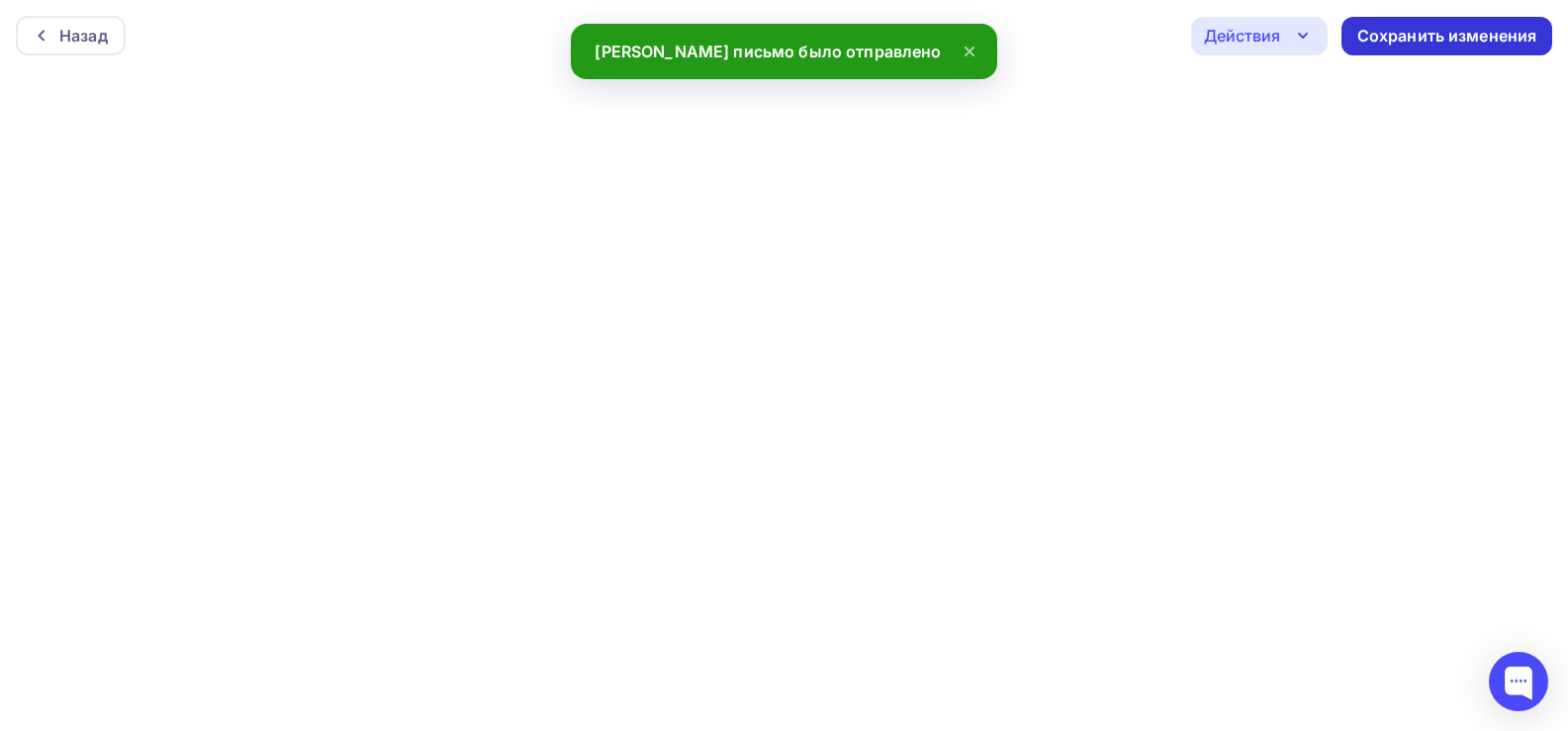
click at [1500, 36] on div "Сохранить изменения" at bounding box center [1447, 36] width 180 height 23
